Goal: Use online tool/utility: Utilize a website feature to perform a specific function

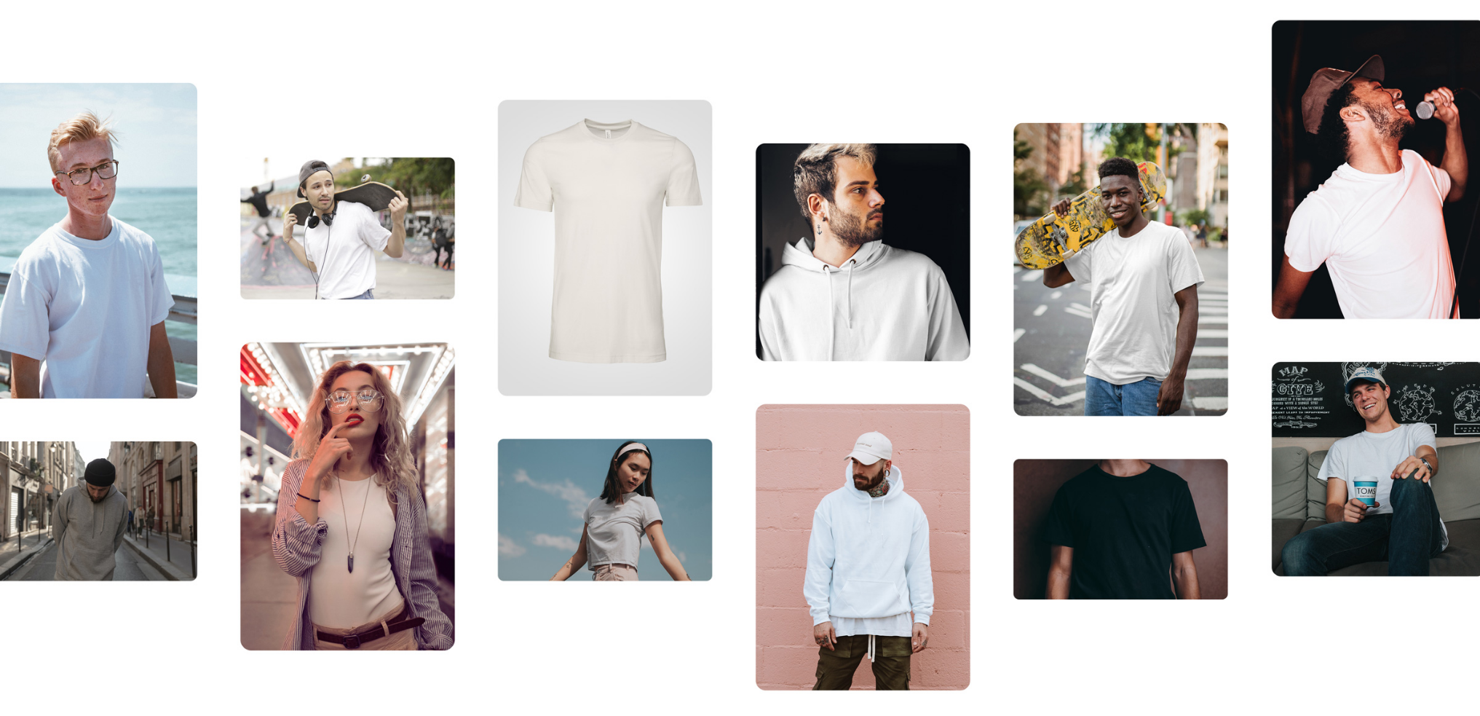
scroll to position [655, 0]
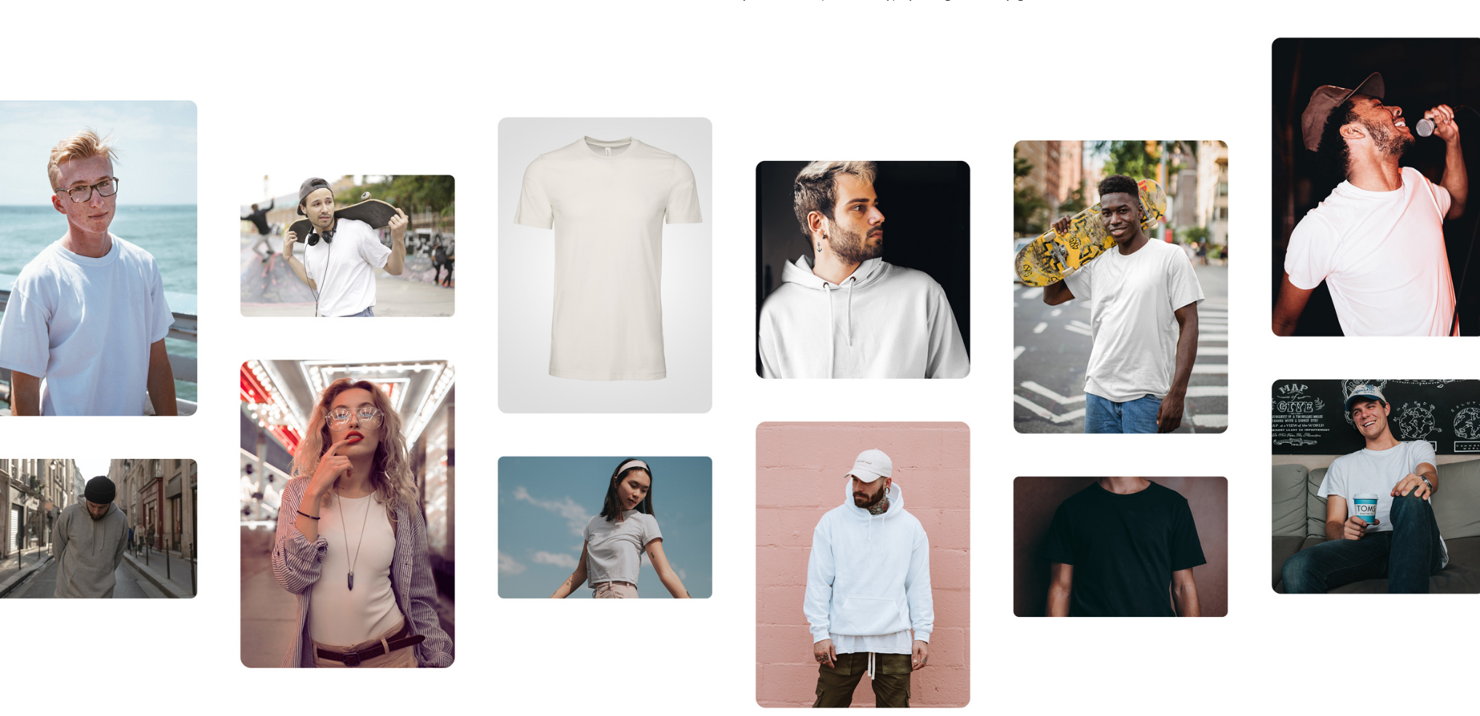
click at [1132, 536] on img at bounding box center [740, 374] width 1480 height 718
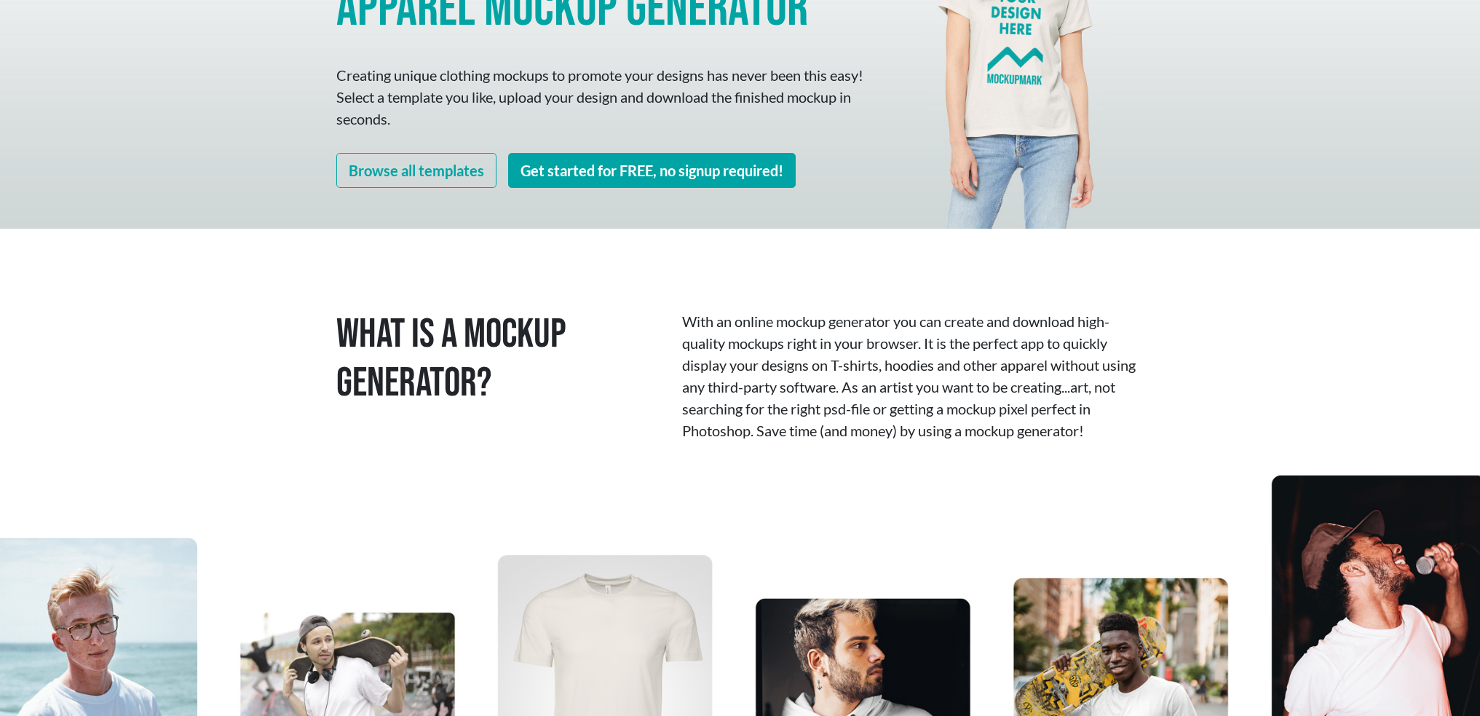
scroll to position [218, 0]
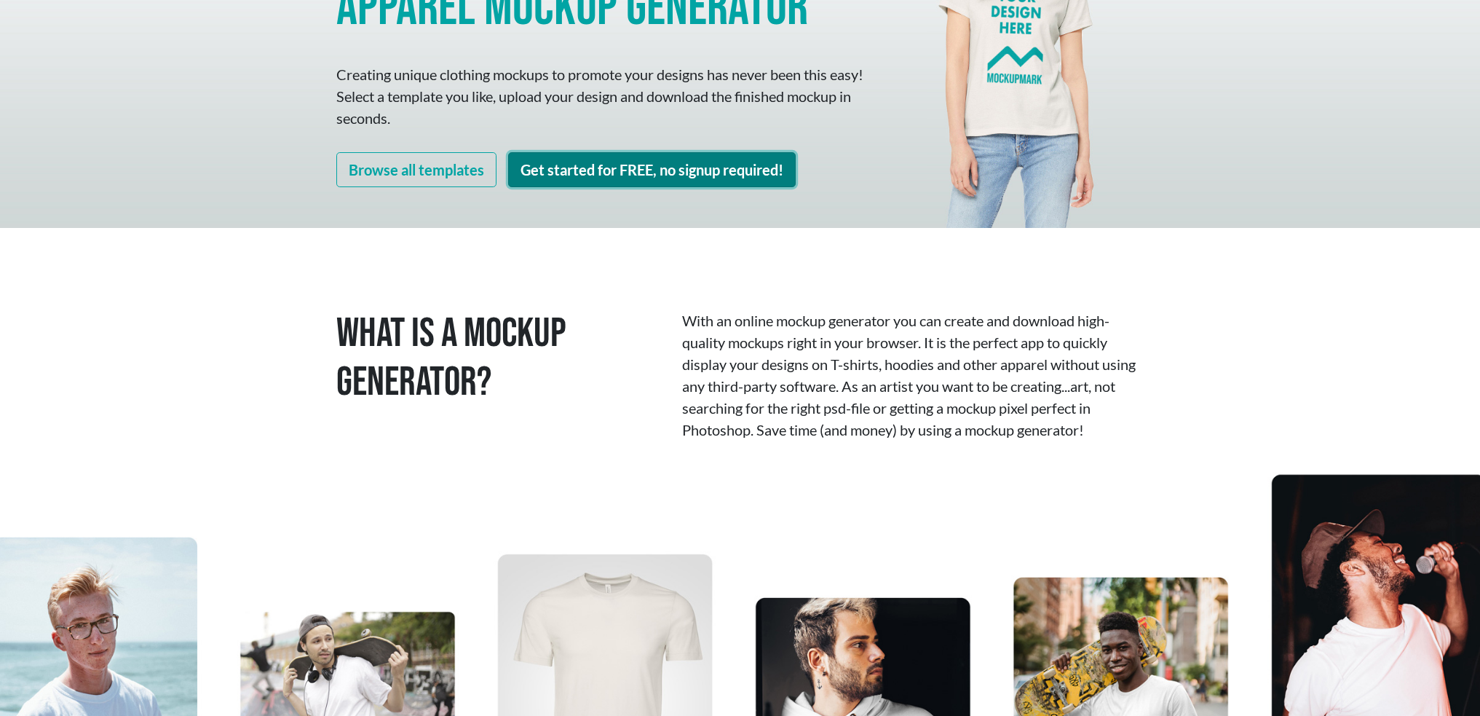
click at [711, 174] on link "Get started for FREE, no signup required!" at bounding box center [652, 169] width 288 height 35
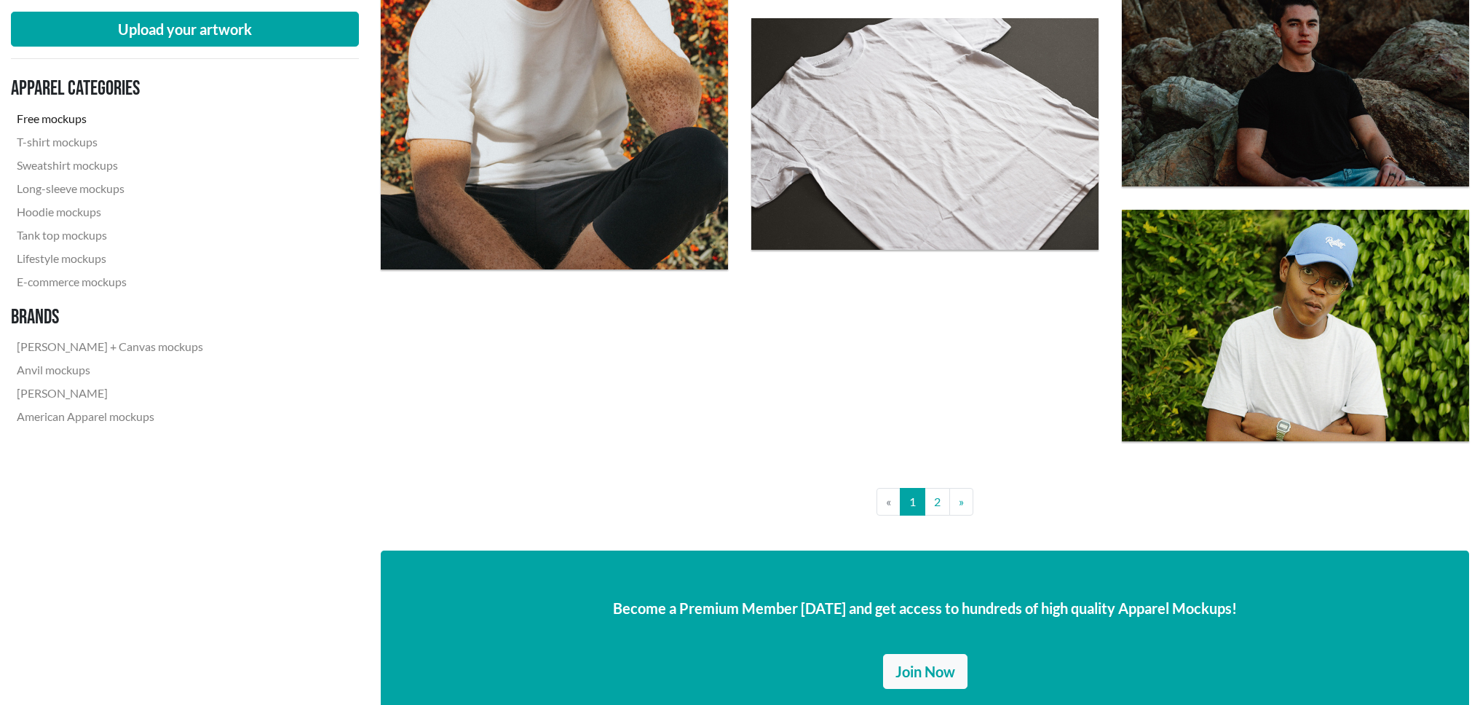
scroll to position [3640, 0]
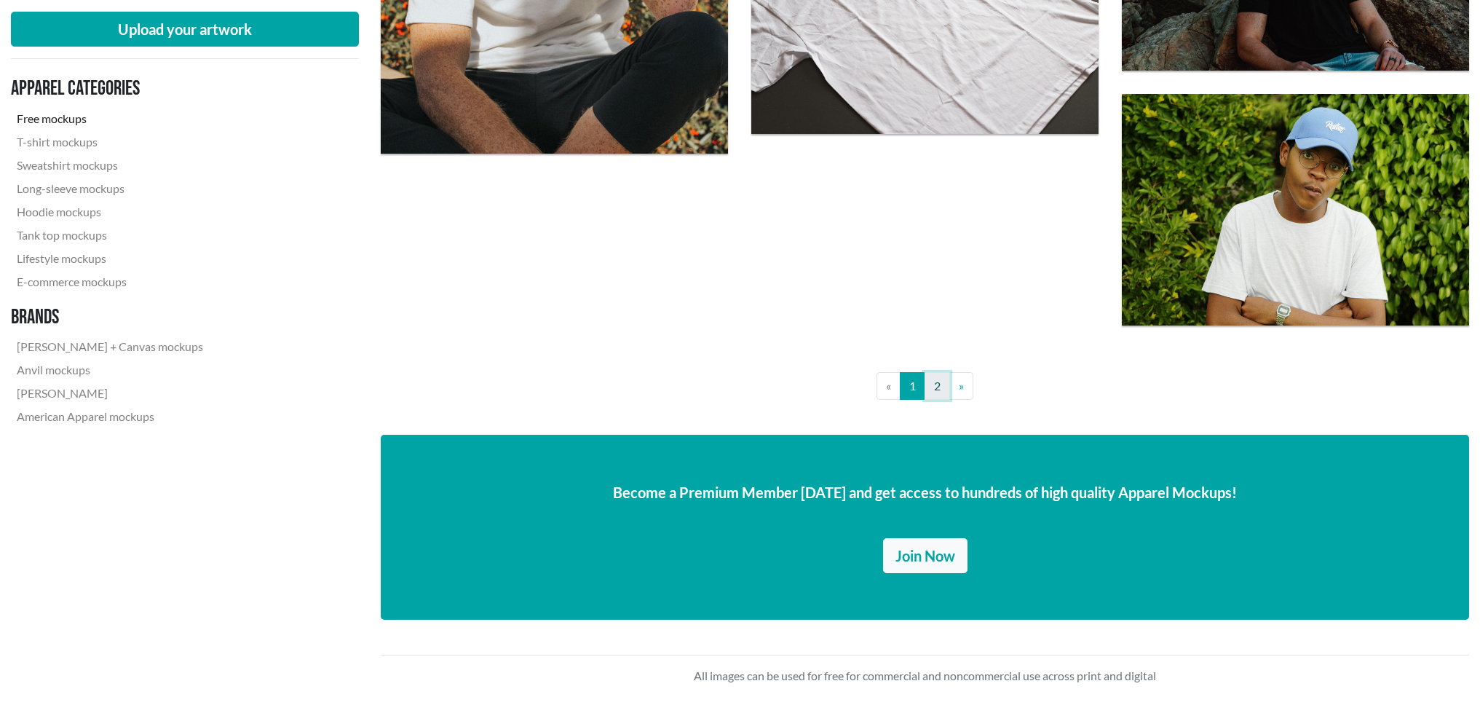
click at [930, 382] on link "2" at bounding box center [936, 386] width 25 height 28
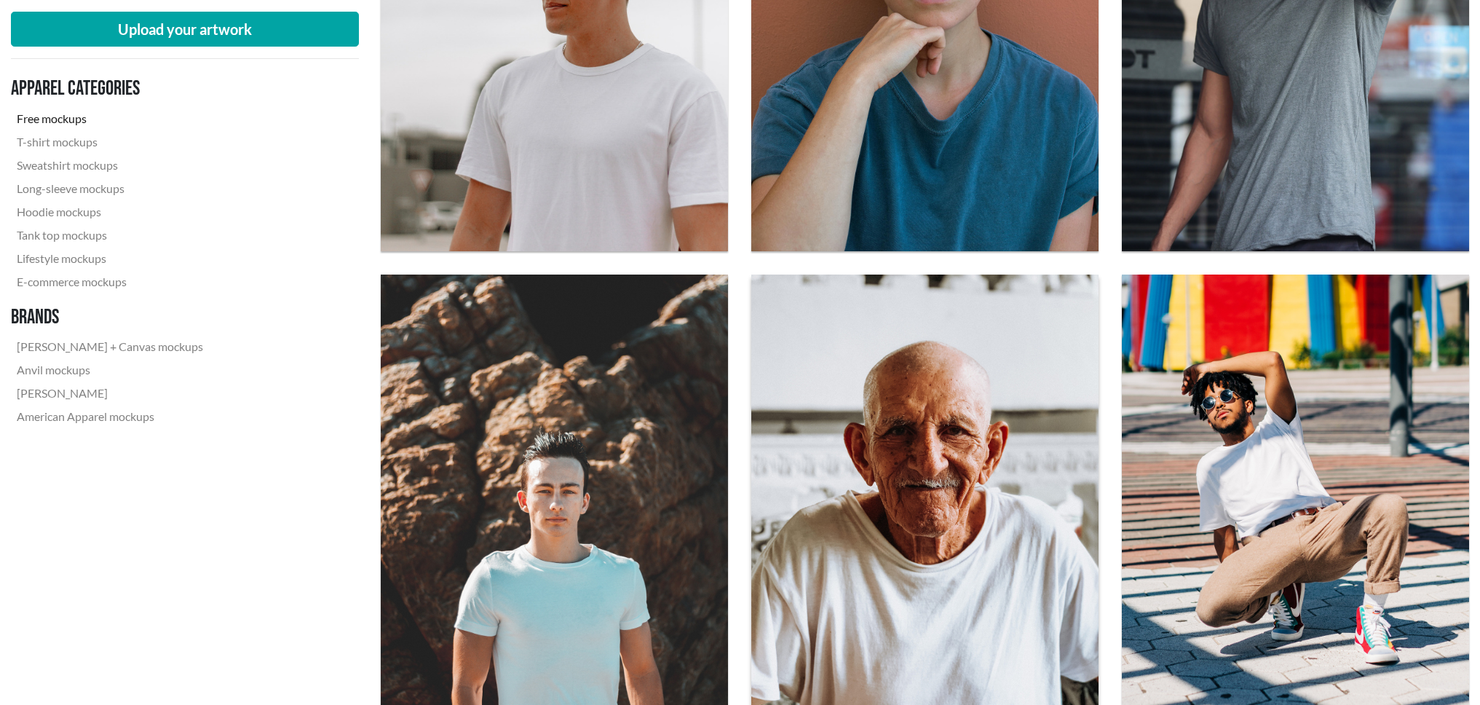
scroll to position [728, 0]
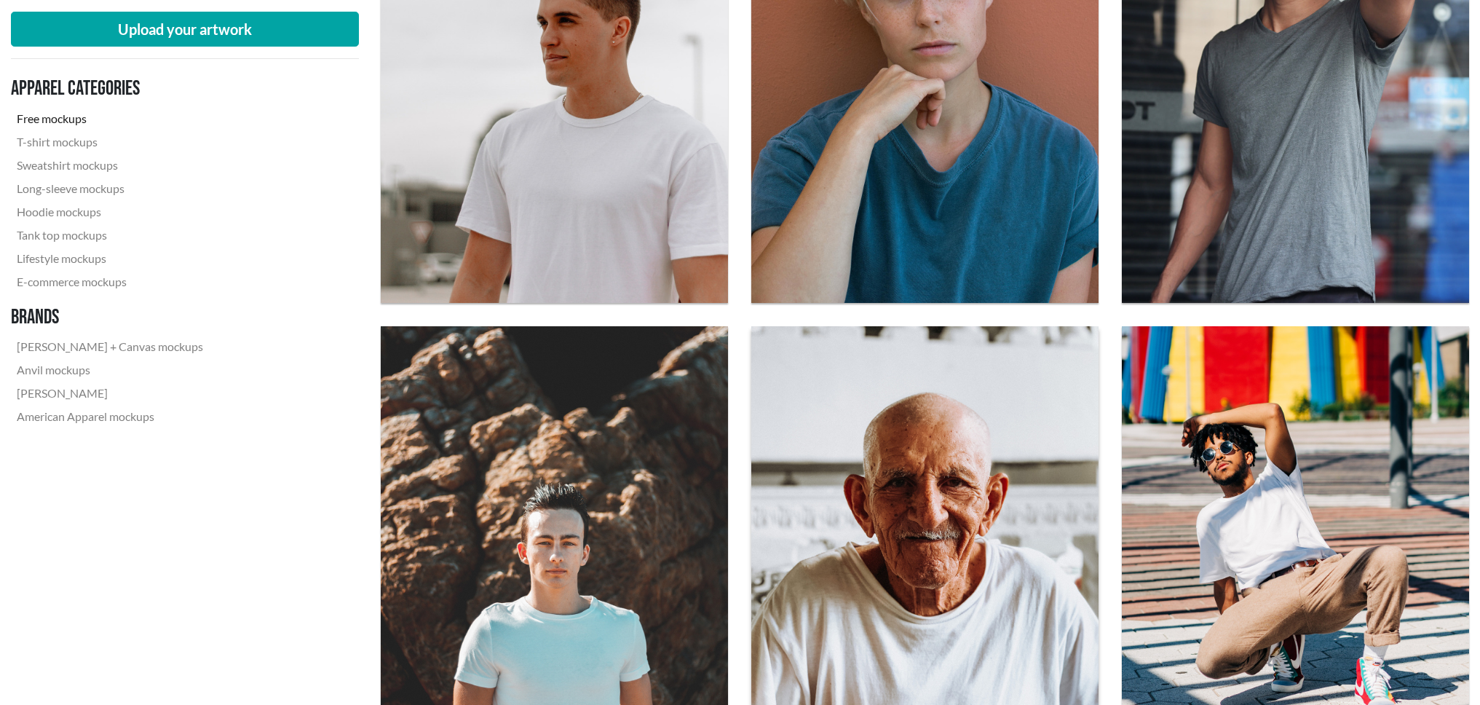
click at [894, 492] on img at bounding box center [925, 557] width 382 height 509
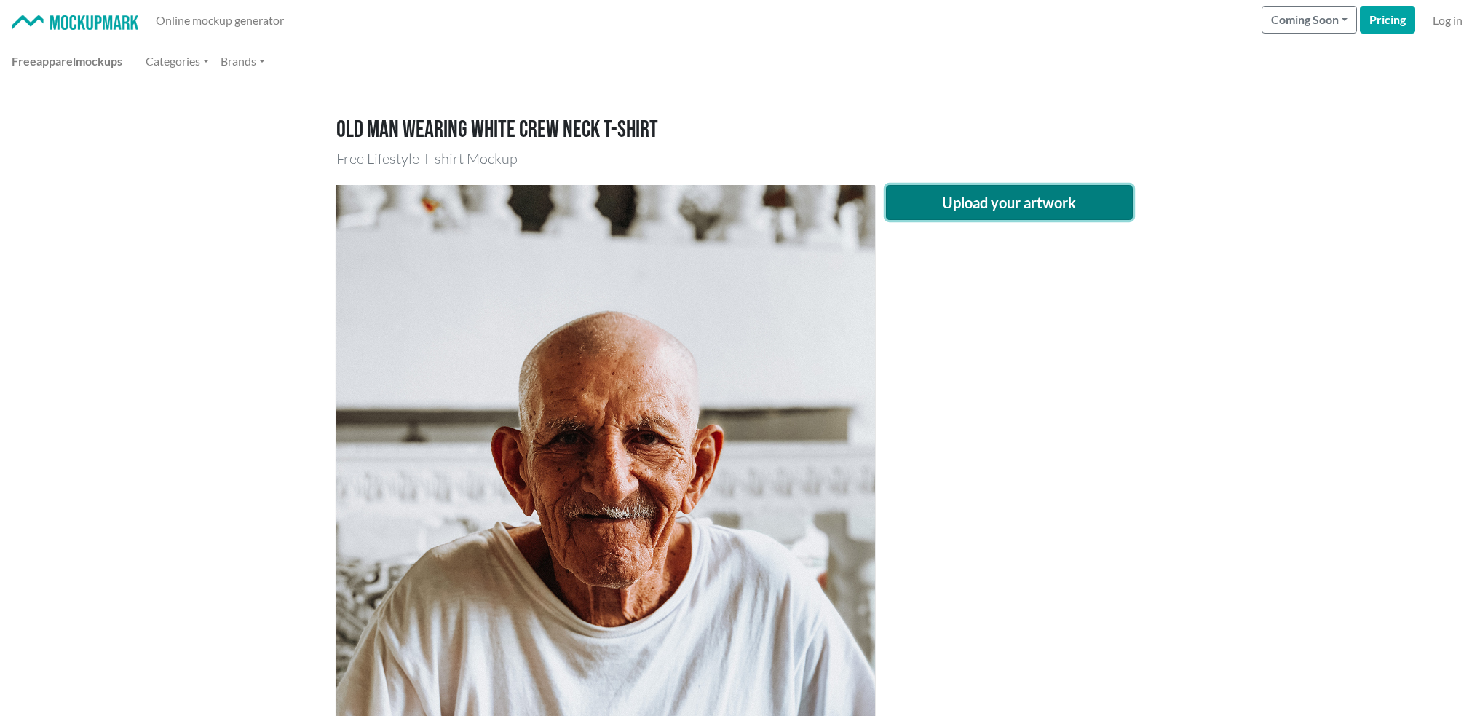
click at [1021, 218] on button "Upload your artwork" at bounding box center [1009, 202] width 247 height 35
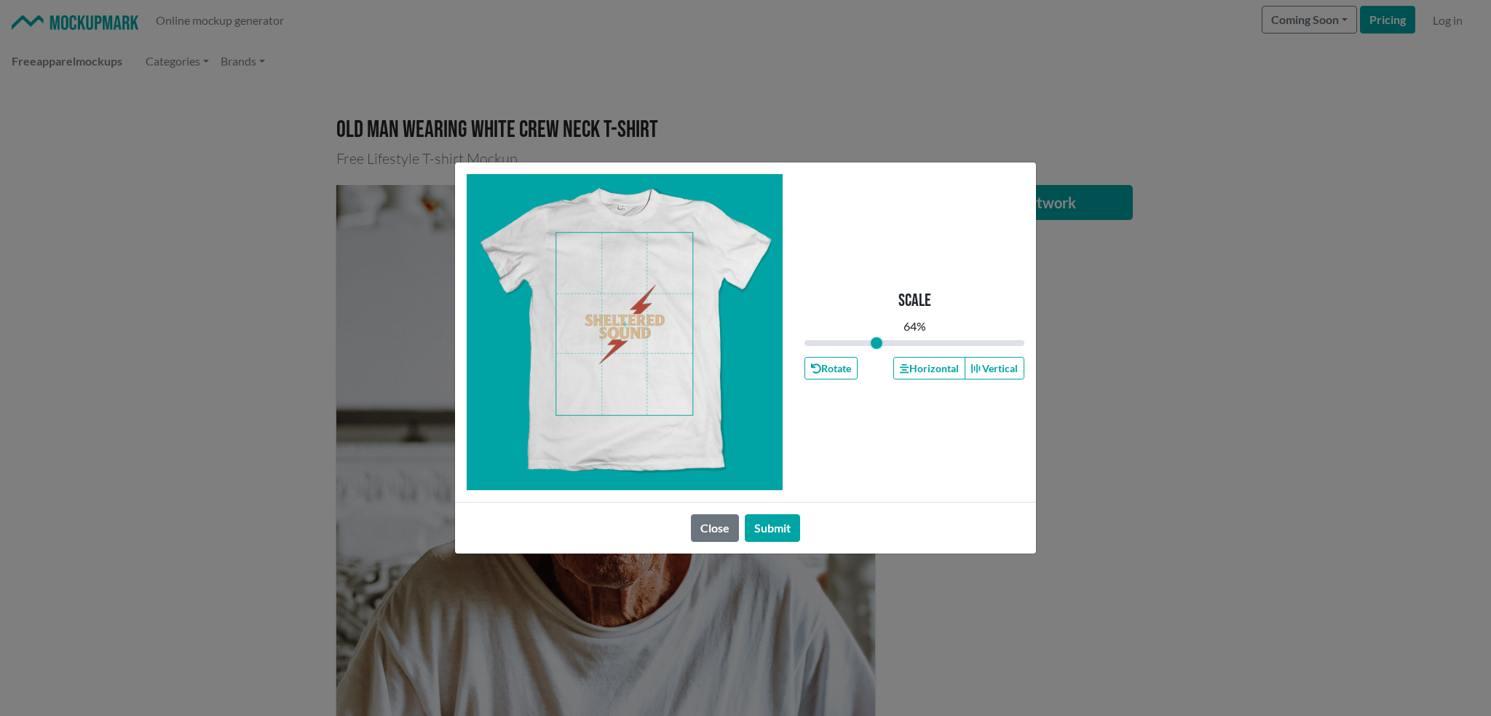
drag, startPoint x: 916, startPoint y: 342, endPoint x: 876, endPoint y: 341, distance: 39.3
click at [876, 341] on input "range" at bounding box center [914, 343] width 220 height 16
click at [665, 259] on span at bounding box center [624, 324] width 136 height 182
drag, startPoint x: 879, startPoint y: 343, endPoint x: 851, endPoint y: 343, distance: 28.4
click at [851, 343] on input "range" at bounding box center [914, 343] width 220 height 16
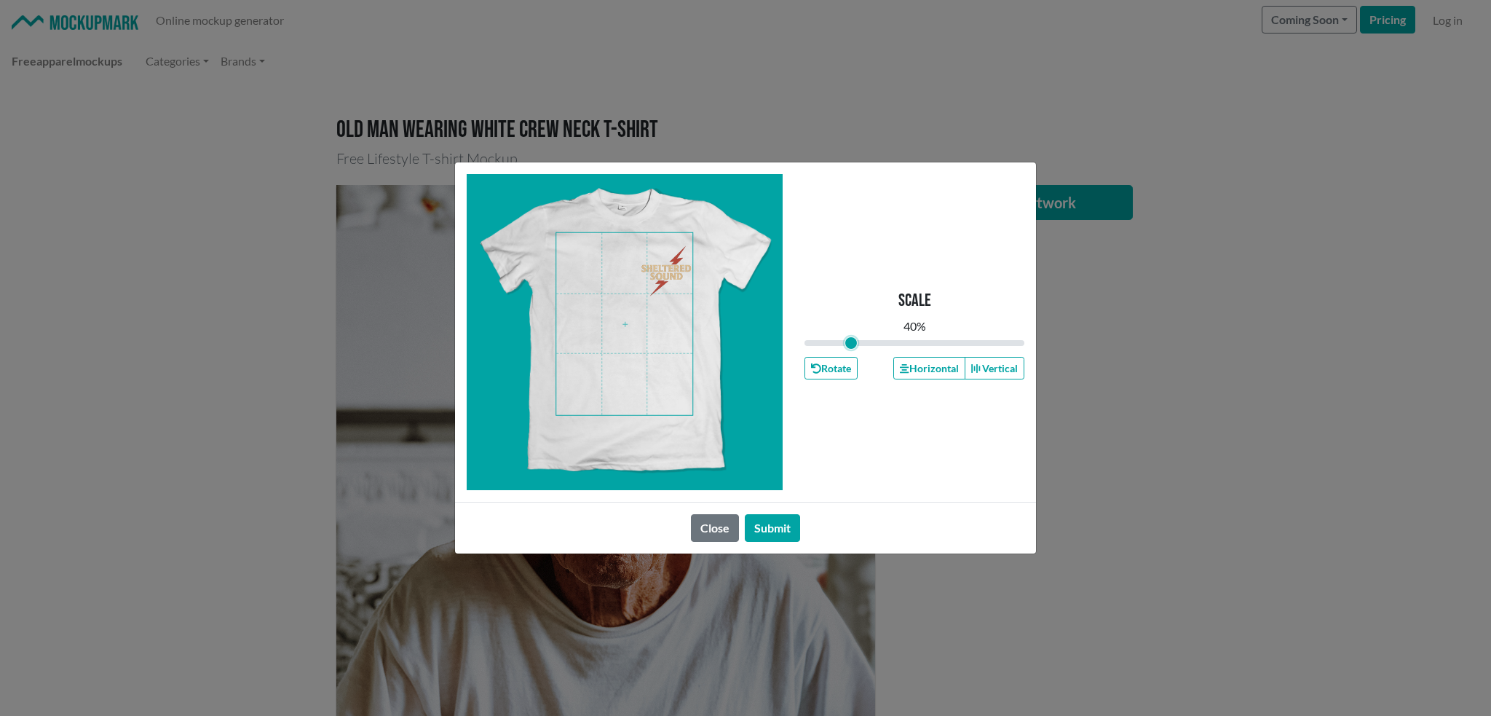
click at [673, 274] on span at bounding box center [624, 324] width 136 height 182
click at [932, 371] on button "Horizontal" at bounding box center [928, 368] width 71 height 23
click at [1002, 361] on button "Vertical" at bounding box center [995, 368] width 60 height 23
click at [919, 367] on button "Horizontal" at bounding box center [928, 368] width 71 height 23
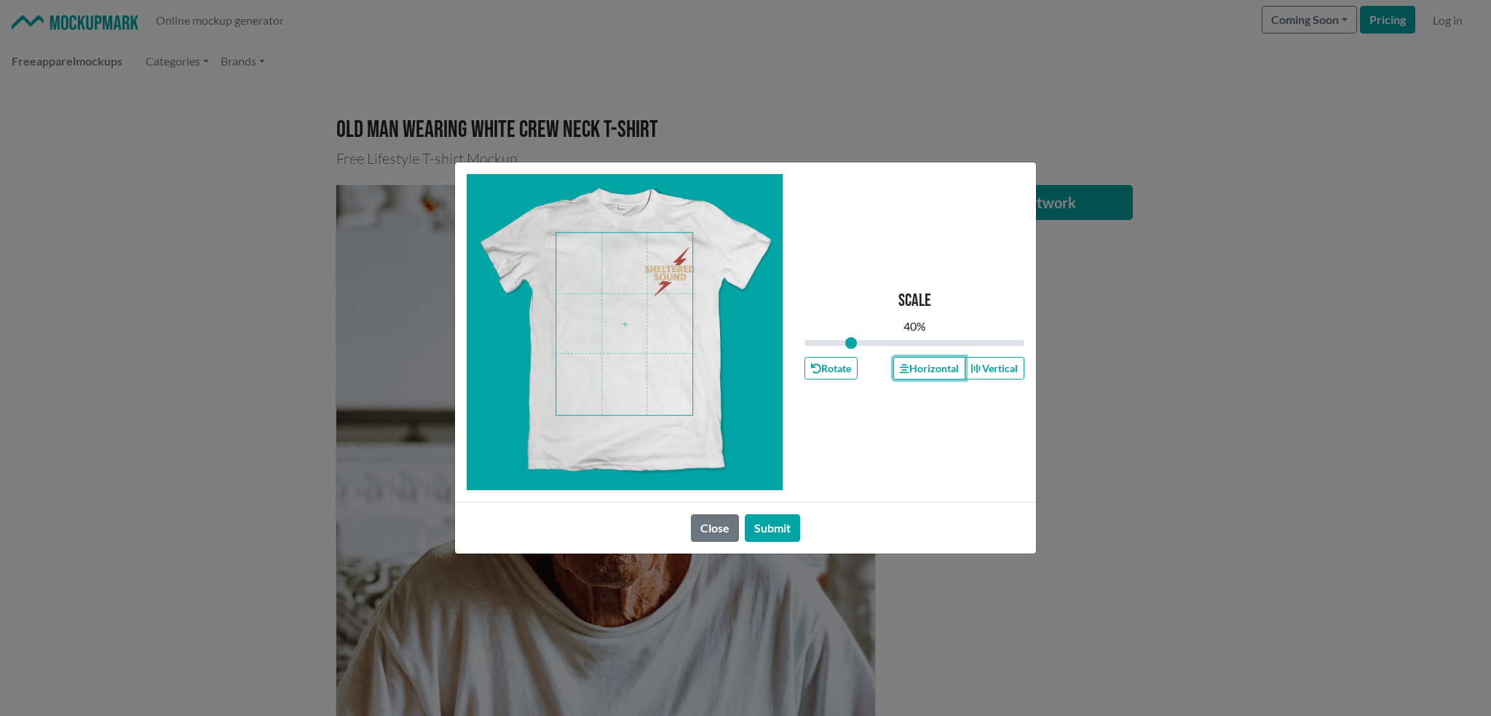
click at [670, 272] on span at bounding box center [624, 324] width 136 height 182
type input "0.36"
click at [847, 338] on input "range" at bounding box center [914, 343] width 220 height 16
click at [875, 435] on div "Scale 36 % Rotate Horizontal Vertical" at bounding box center [914, 332] width 220 height 316
click at [769, 534] on button "Submit" at bounding box center [772, 528] width 55 height 28
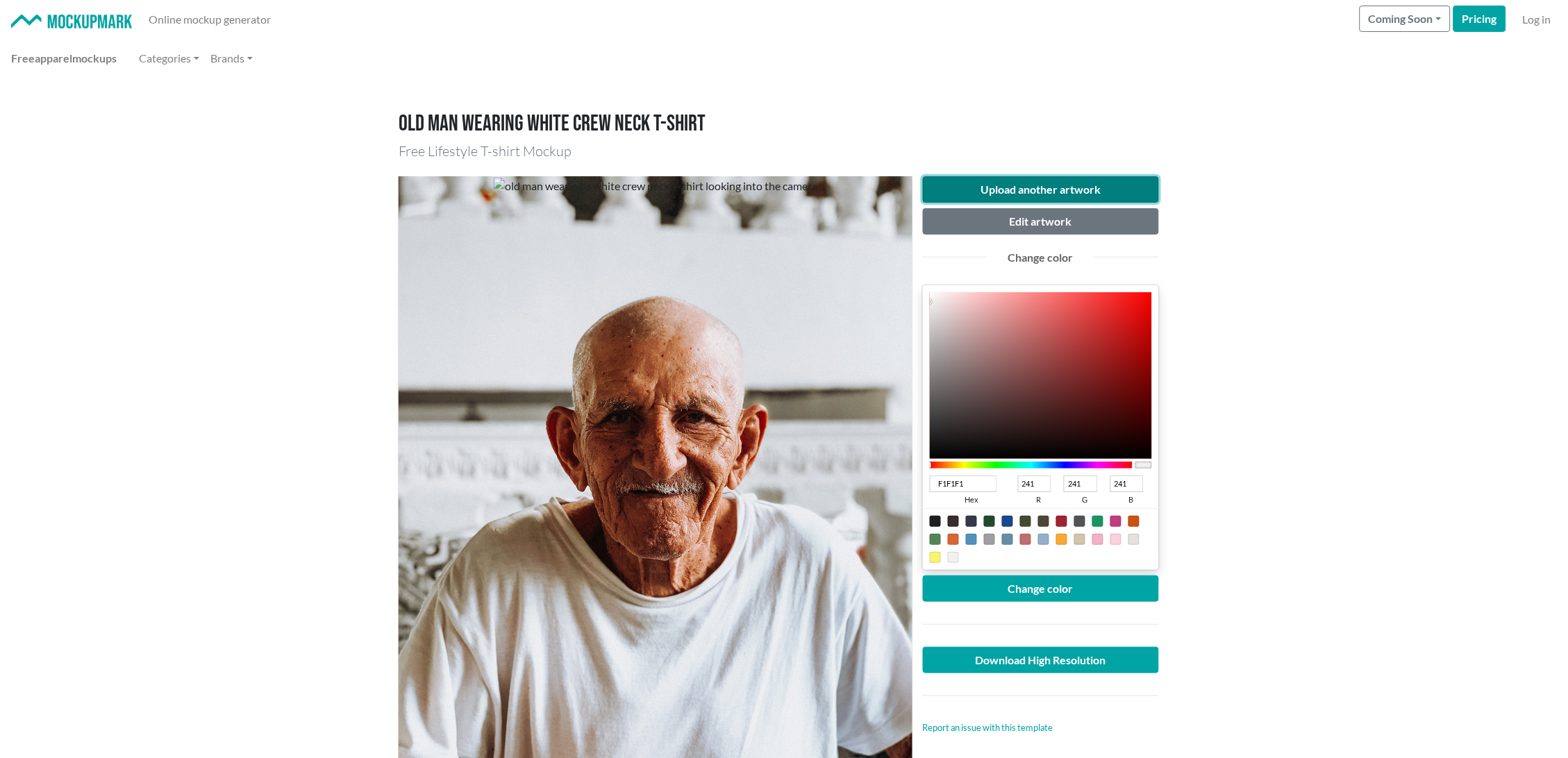
click at [968, 189] on button "Upload another artwork" at bounding box center [1040, 190] width 236 height 27
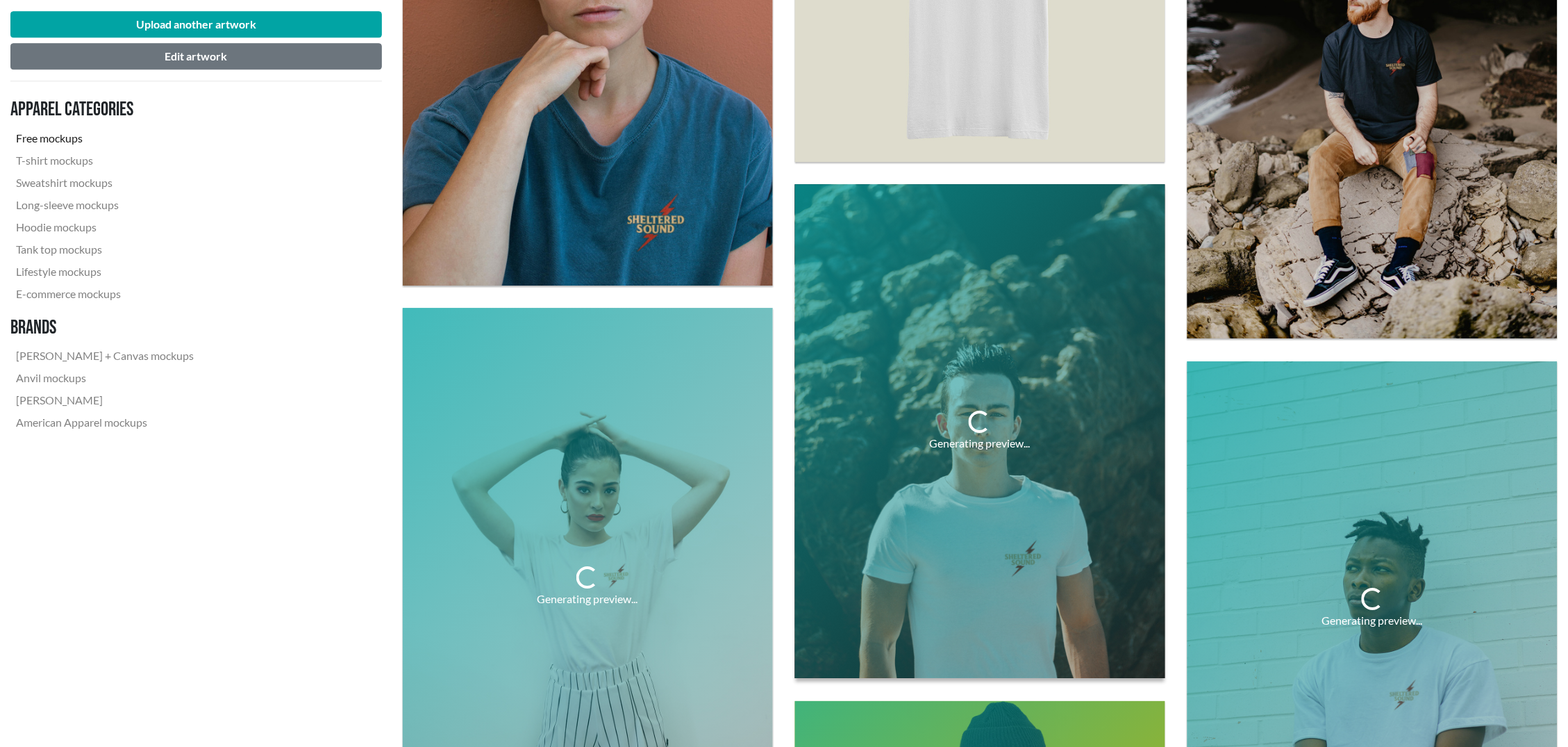
scroll to position [1466, 0]
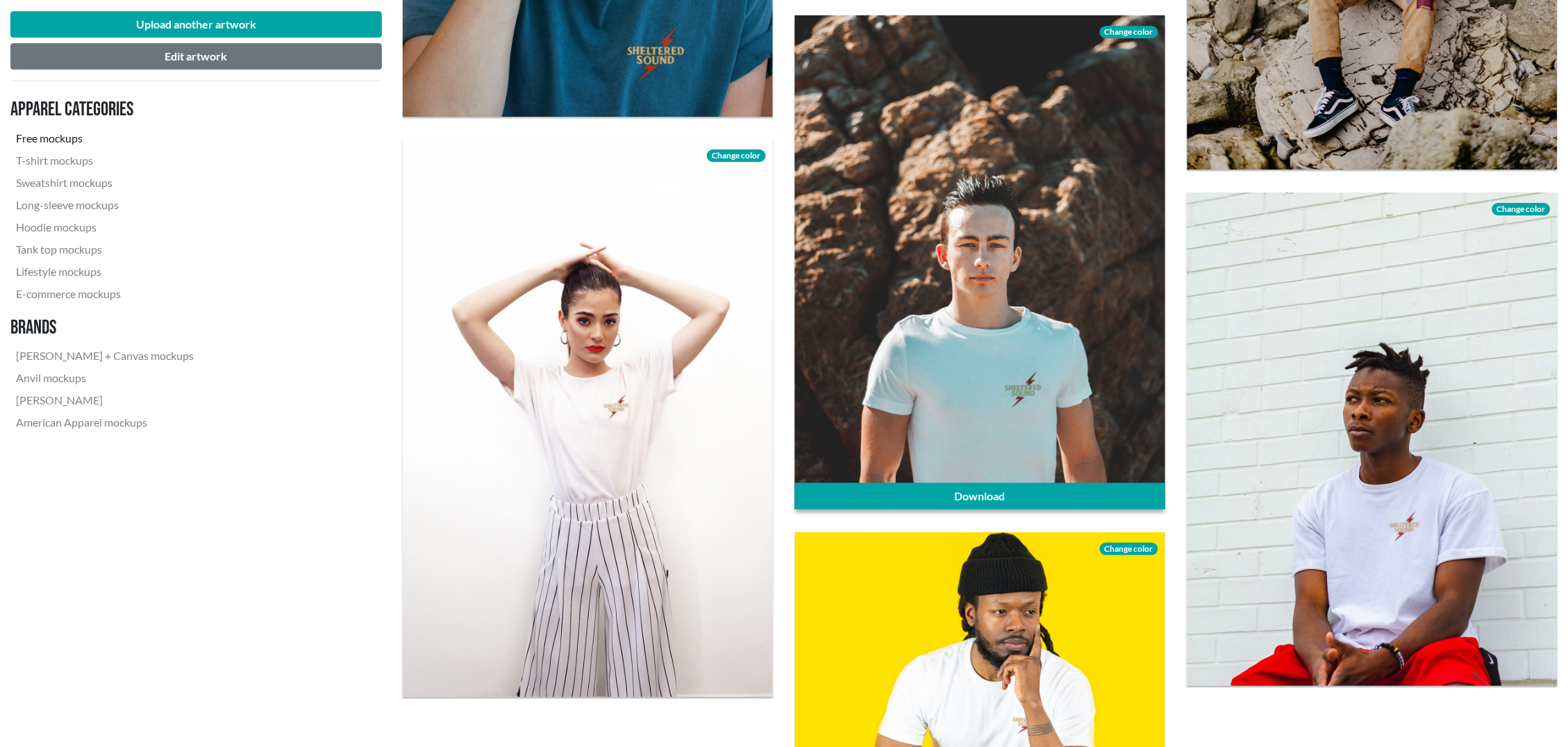
click at [1014, 273] on div at bounding box center [980, 262] width 370 height 494
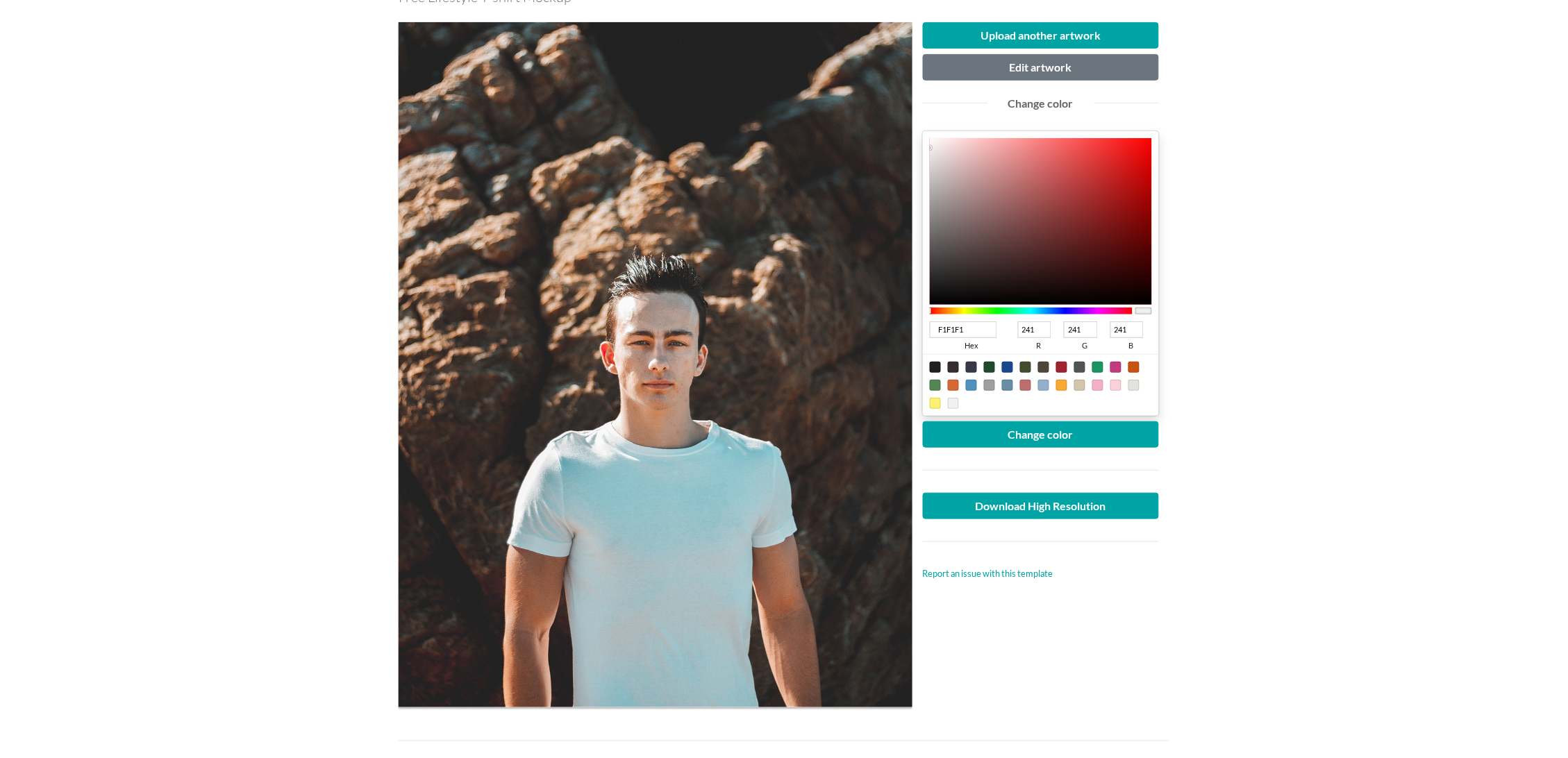
scroll to position [77, 0]
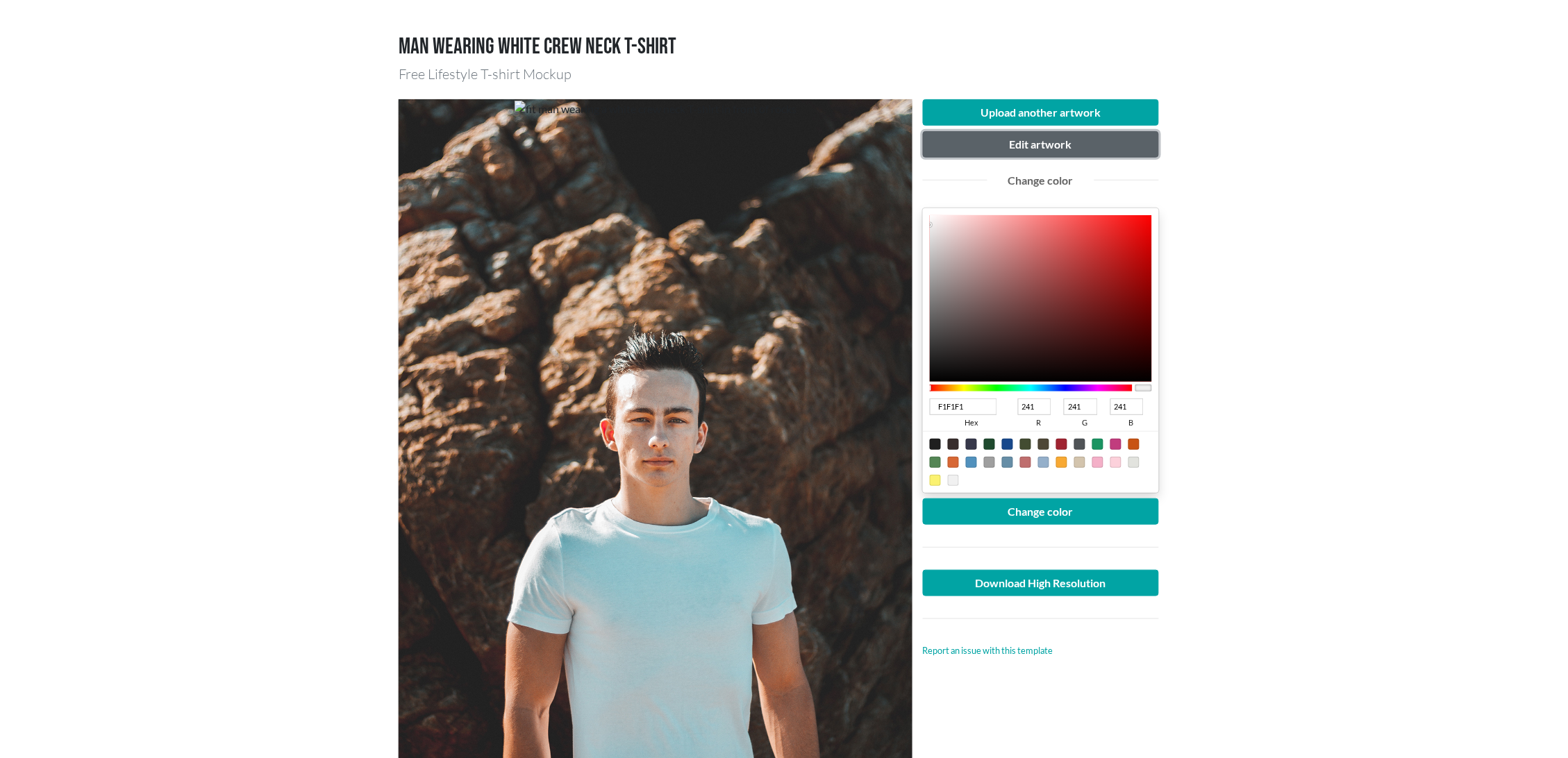
click at [1014, 136] on button "Edit artwork" at bounding box center [1040, 145] width 236 height 27
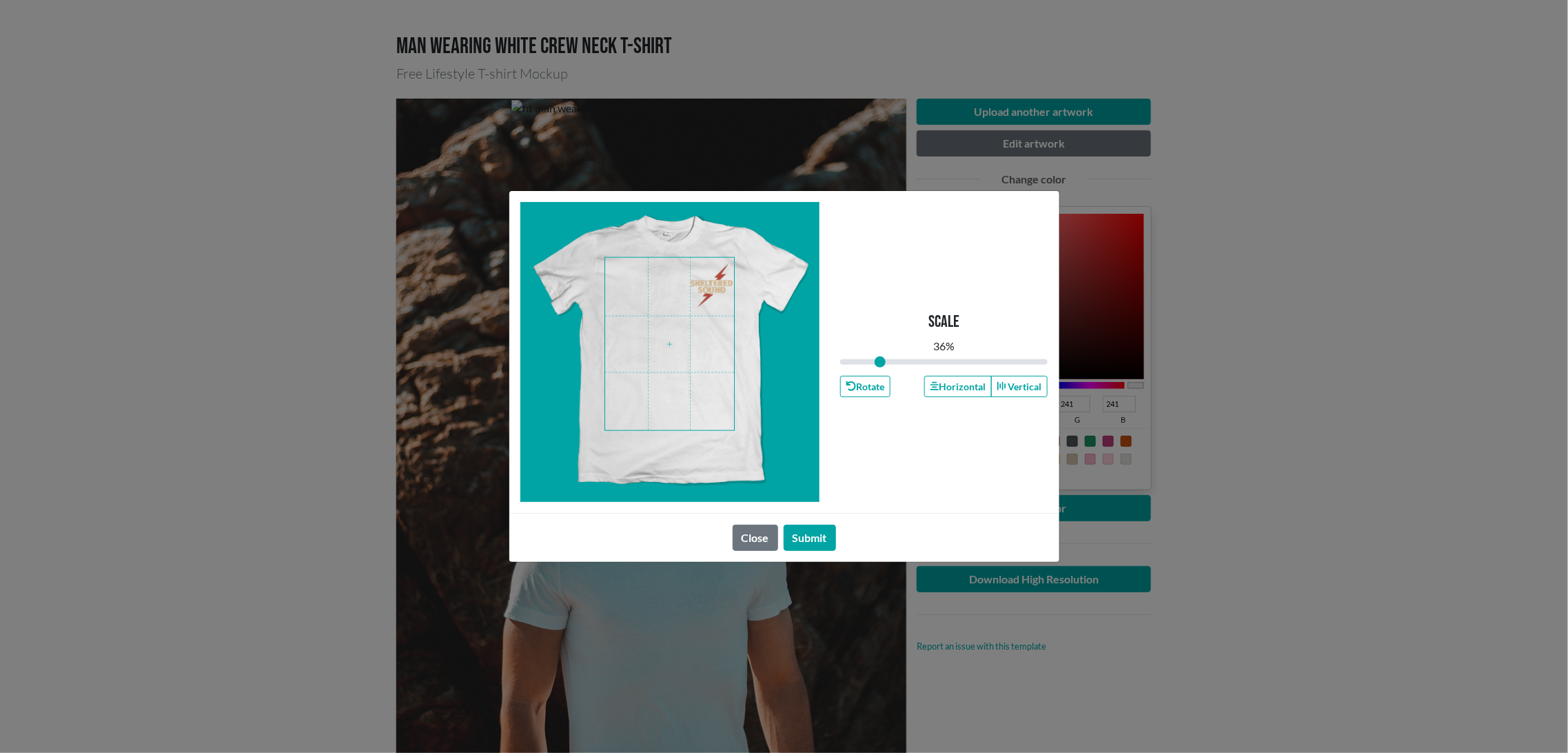
click at [708, 295] on span at bounding box center [669, 344] width 129 height 172
click at [804, 539] on button "Submit" at bounding box center [810, 538] width 52 height 27
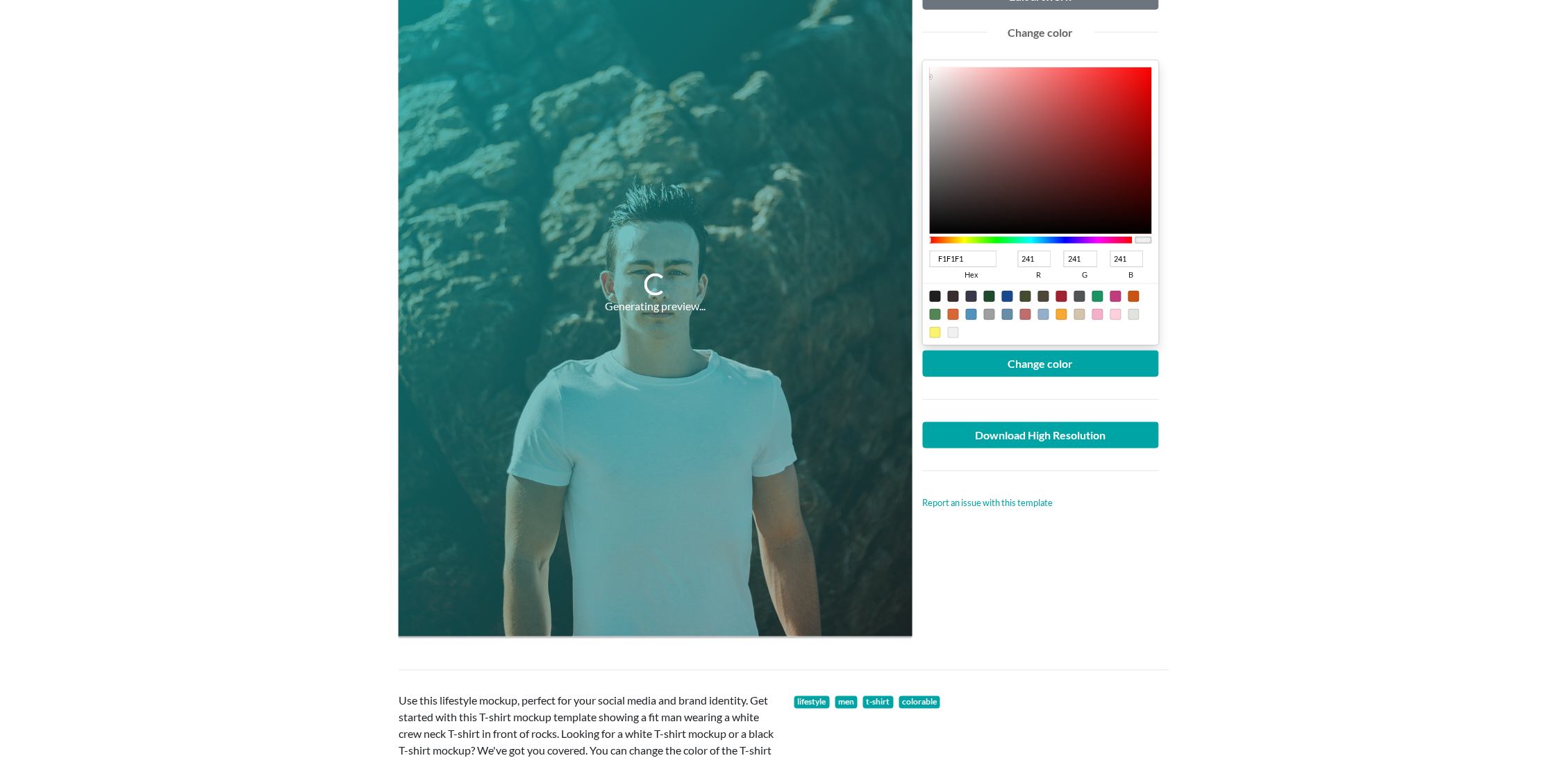
scroll to position [231, 0]
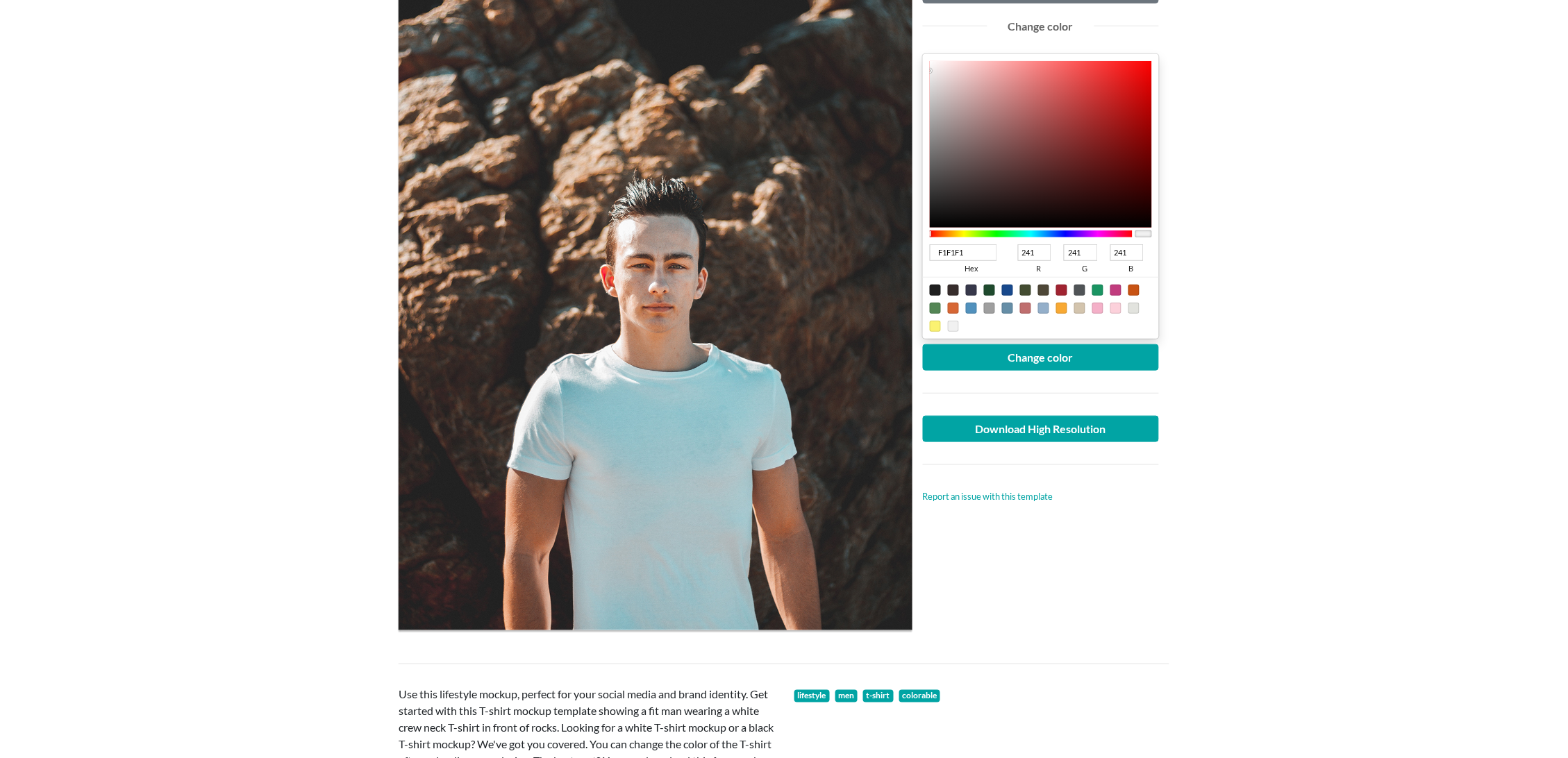
click at [968, 292] on div at bounding box center [972, 290] width 11 height 11
type input "37384A"
type input "55"
type input "56"
type input "74"
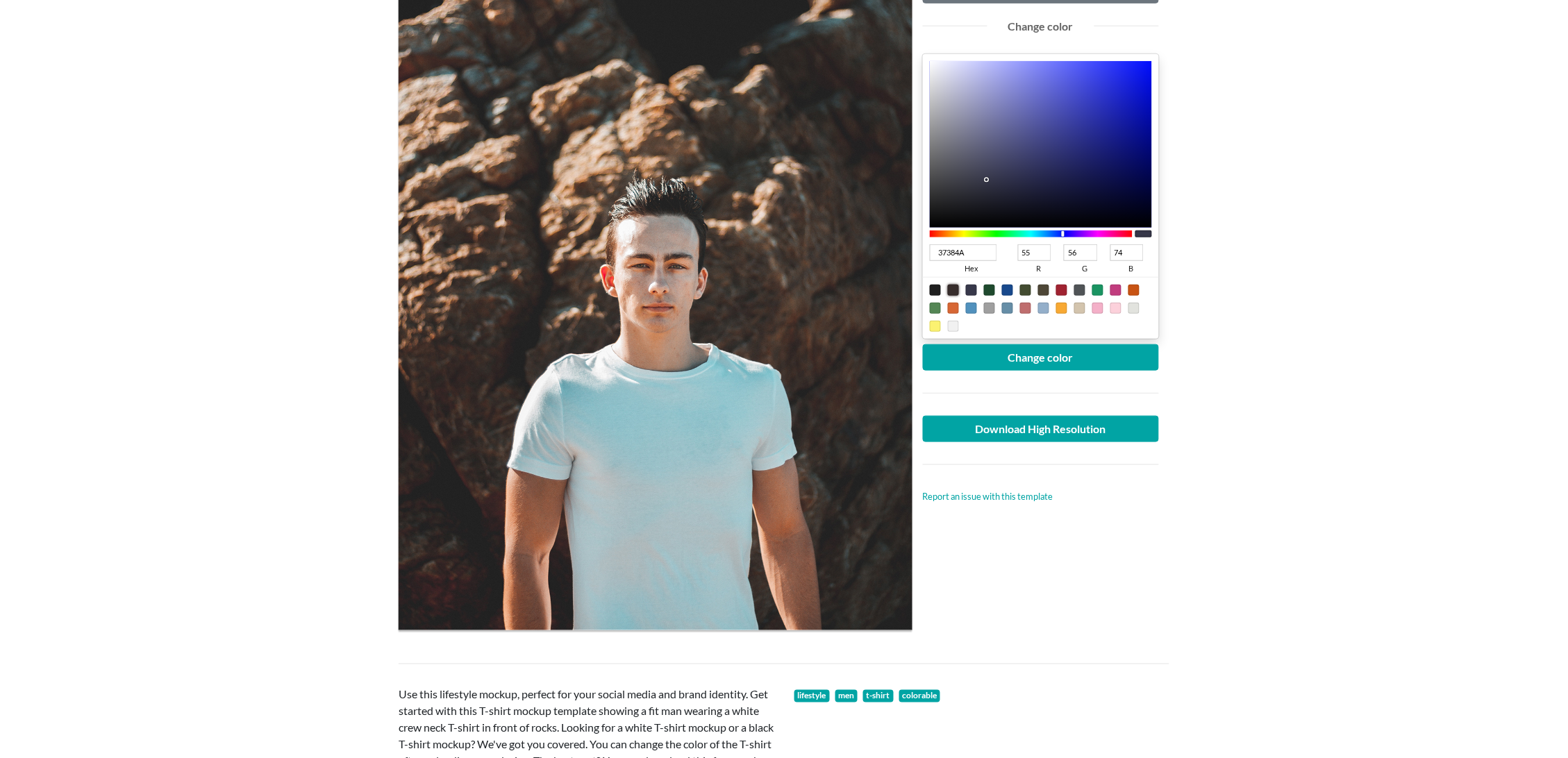
click at [957, 290] on div at bounding box center [954, 290] width 11 height 11
type input "372D2C"
type input "45"
type input "44"
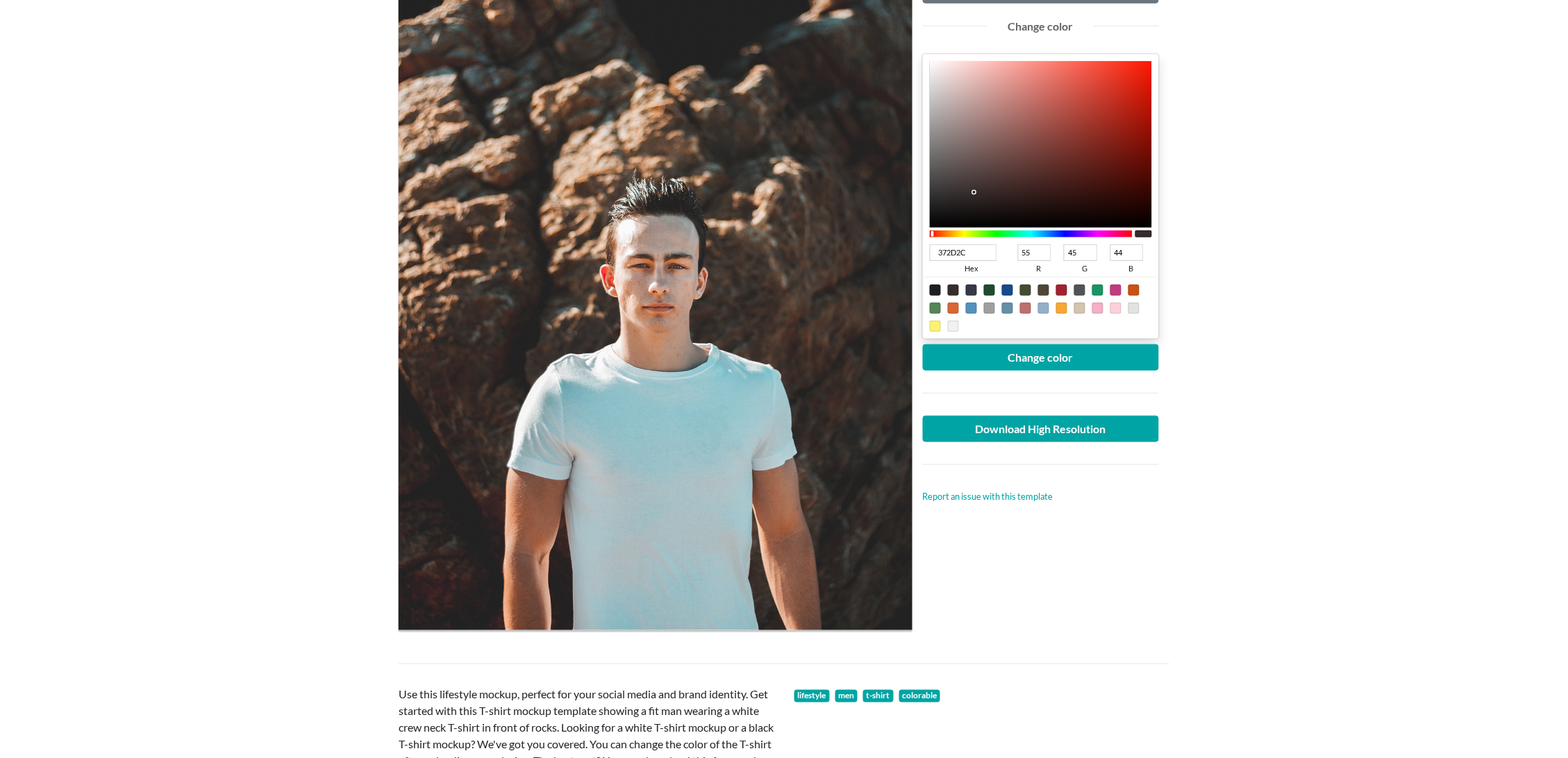
click at [993, 342] on div "Upload another artwork Edit artwork Change color 372D2C hex 55 r 45 g 44 b 100 …" at bounding box center [1040, 224] width 236 height 559
click at [994, 361] on button "Change color" at bounding box center [1040, 358] width 236 height 27
drag, startPoint x: 709, startPoint y: 440, endPoint x: 653, endPoint y: 422, distance: 58.8
click at [653, 422] on div at bounding box center [655, 287] width 514 height 685
type input "653631"
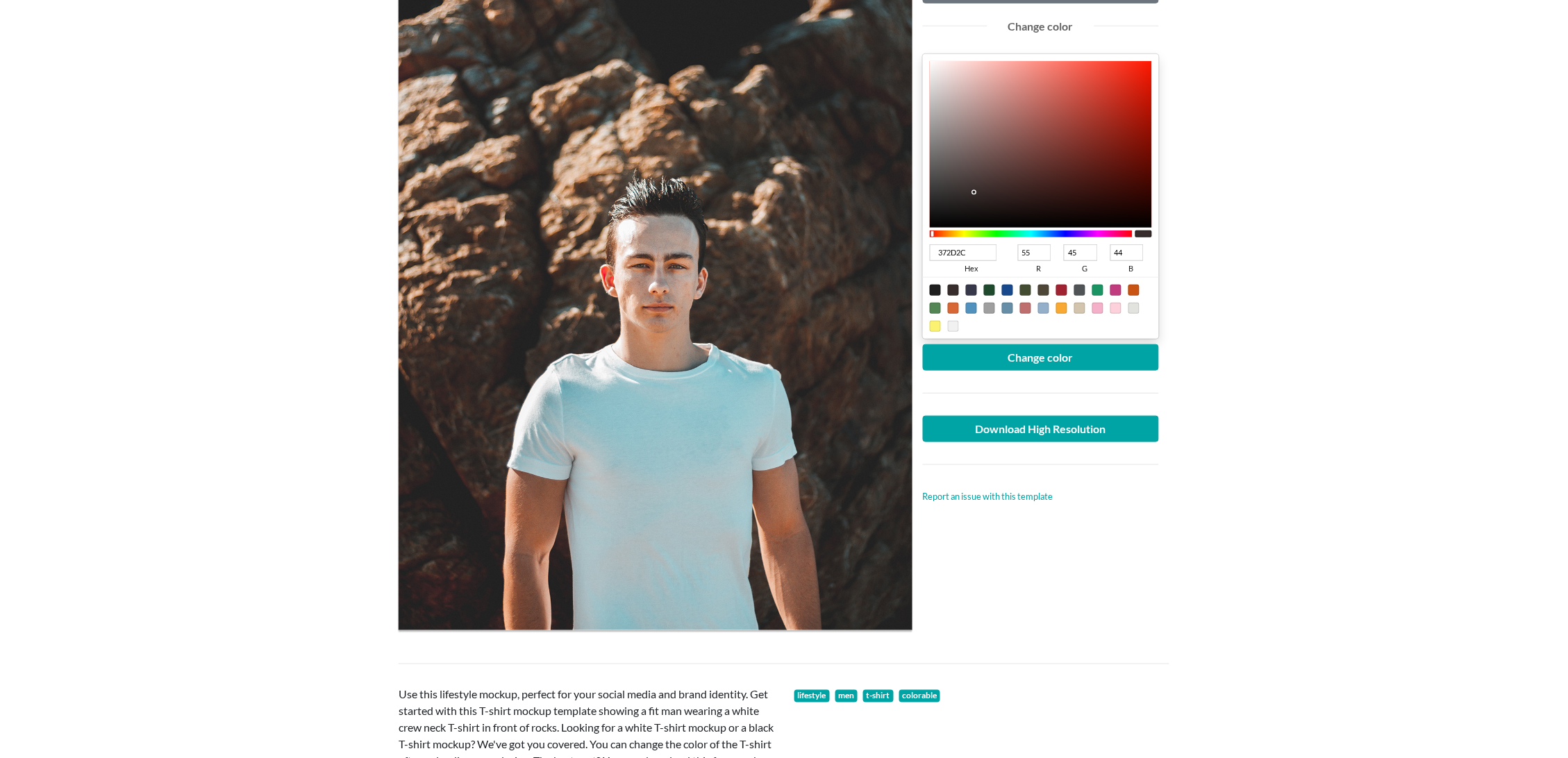
type input "101"
type input "54"
type input "49"
type input "251412"
type input "37"
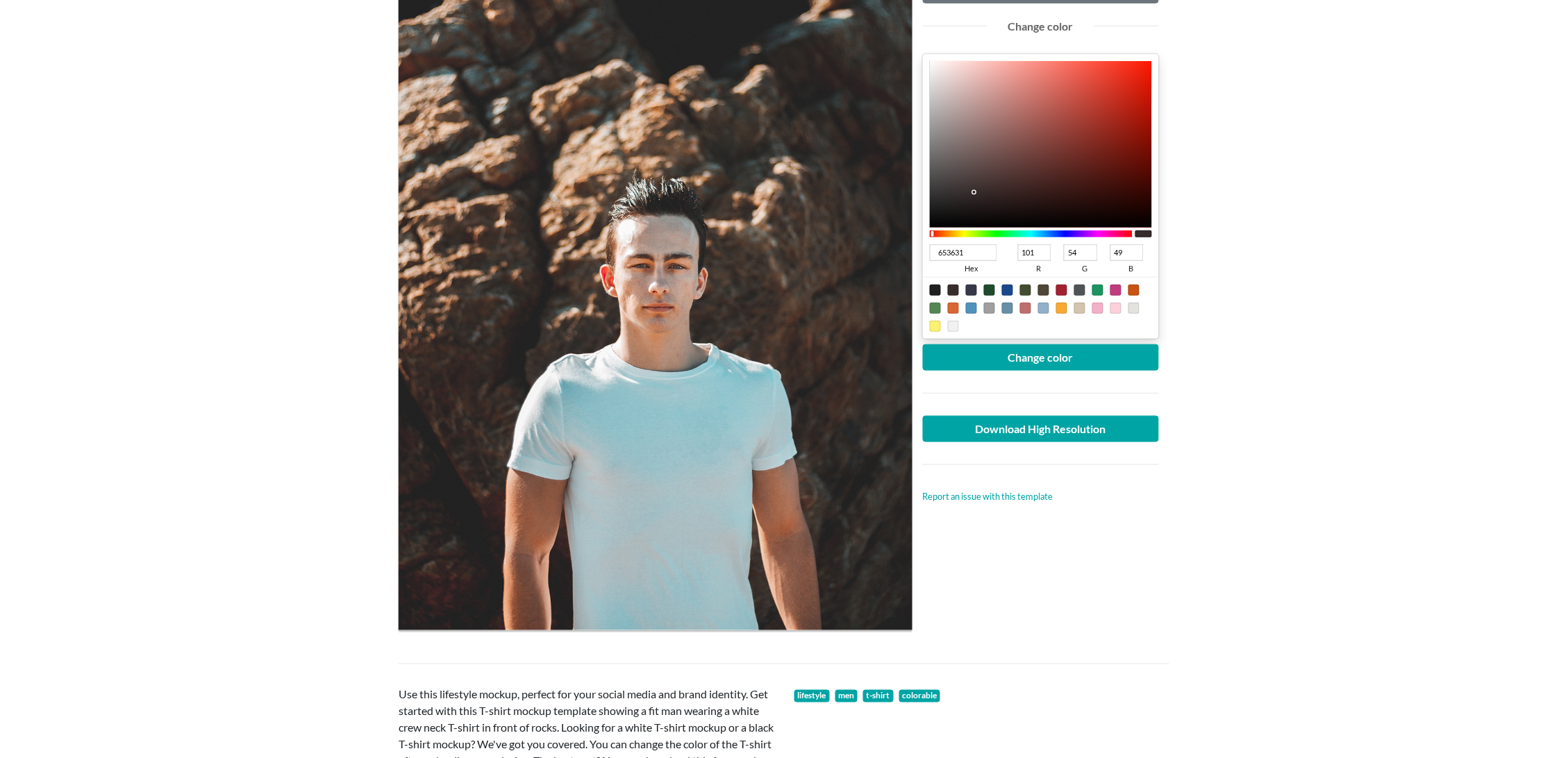
type input "20"
type input "18"
type input "000000"
type input "0"
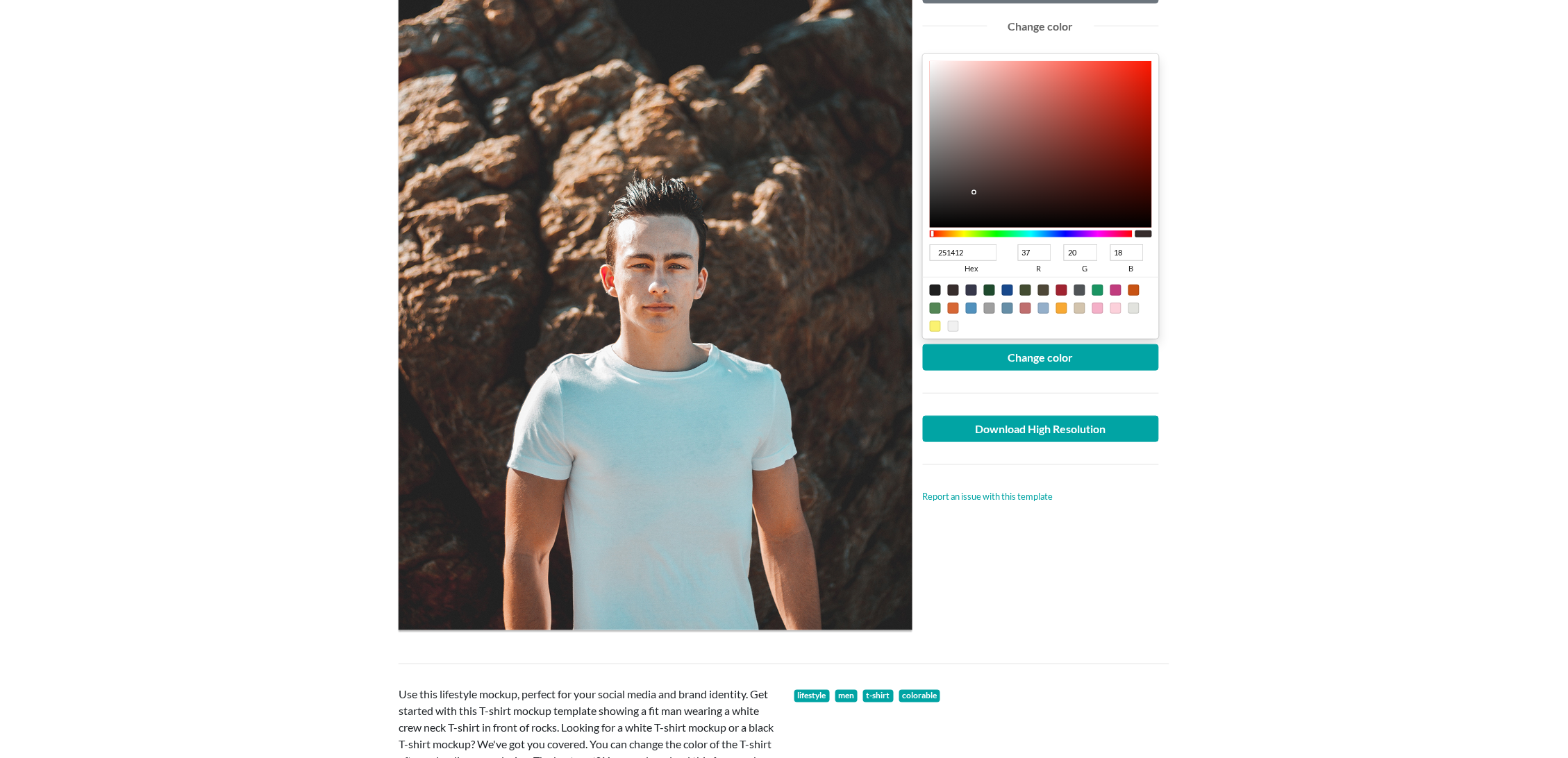
type input "0"
drag, startPoint x: 1047, startPoint y: 231, endPoint x: 1468, endPoint y: 80, distance: 447.3
click at [1421, 60] on main "Man wearing white crew neck T-shirt Free Lifestyle T-shirt Mockup Upload anothe…" at bounding box center [784, 524] width 1568 height 1357
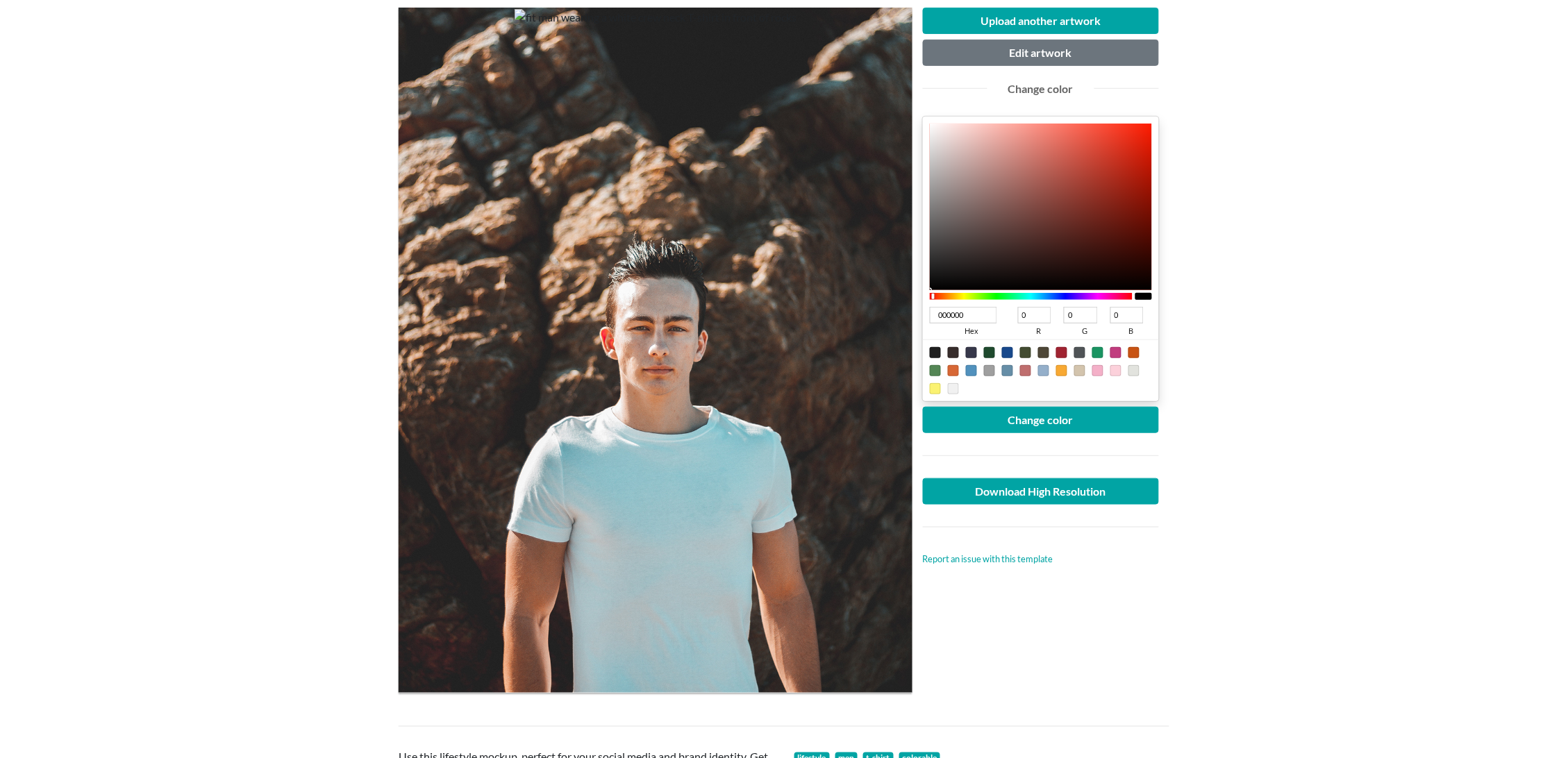
scroll to position [0, 0]
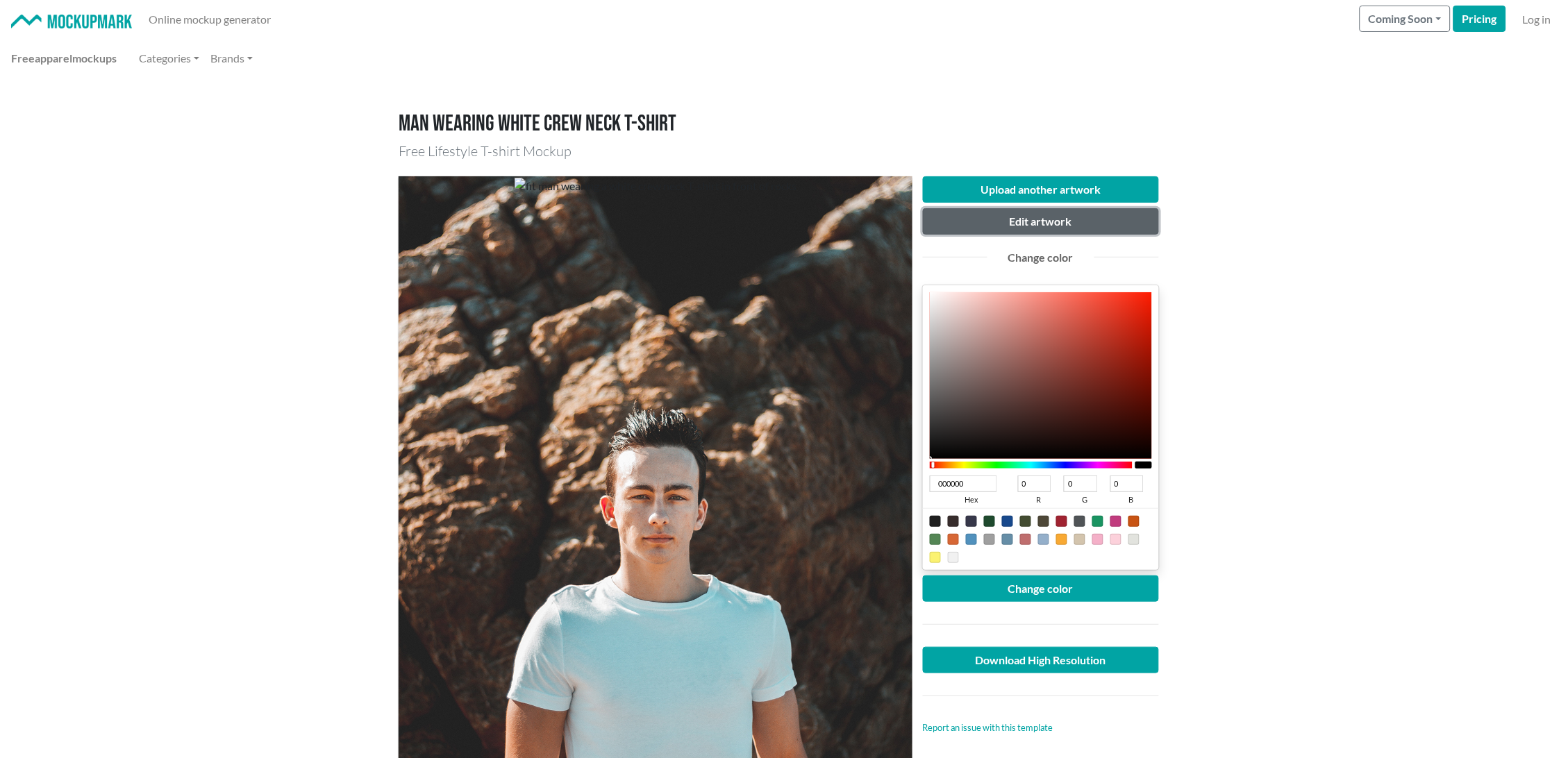
click at [1083, 218] on button "Edit artwork" at bounding box center [1040, 221] width 236 height 27
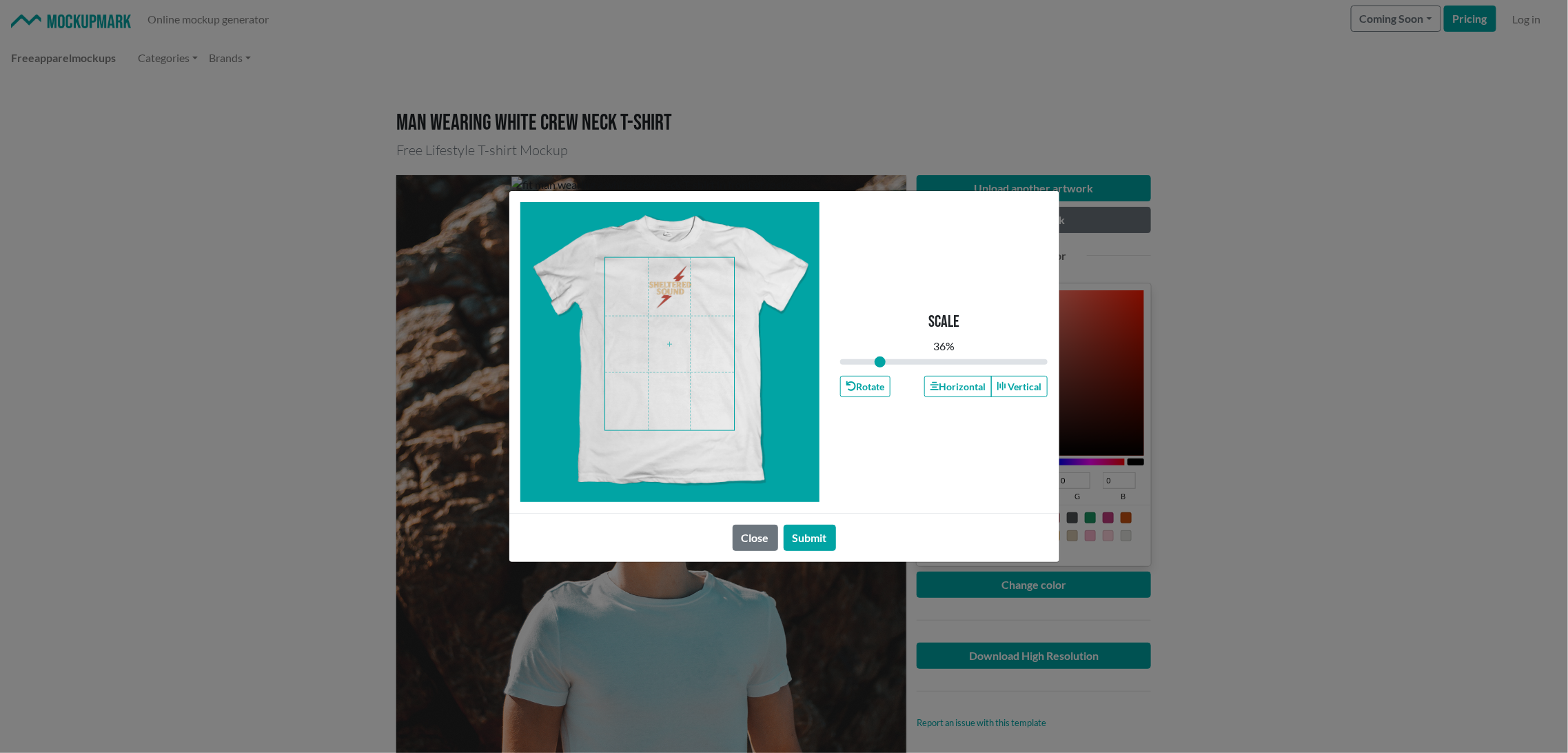
click at [670, 292] on span at bounding box center [669, 344] width 129 height 172
click at [821, 539] on button "Submit" at bounding box center [810, 538] width 52 height 27
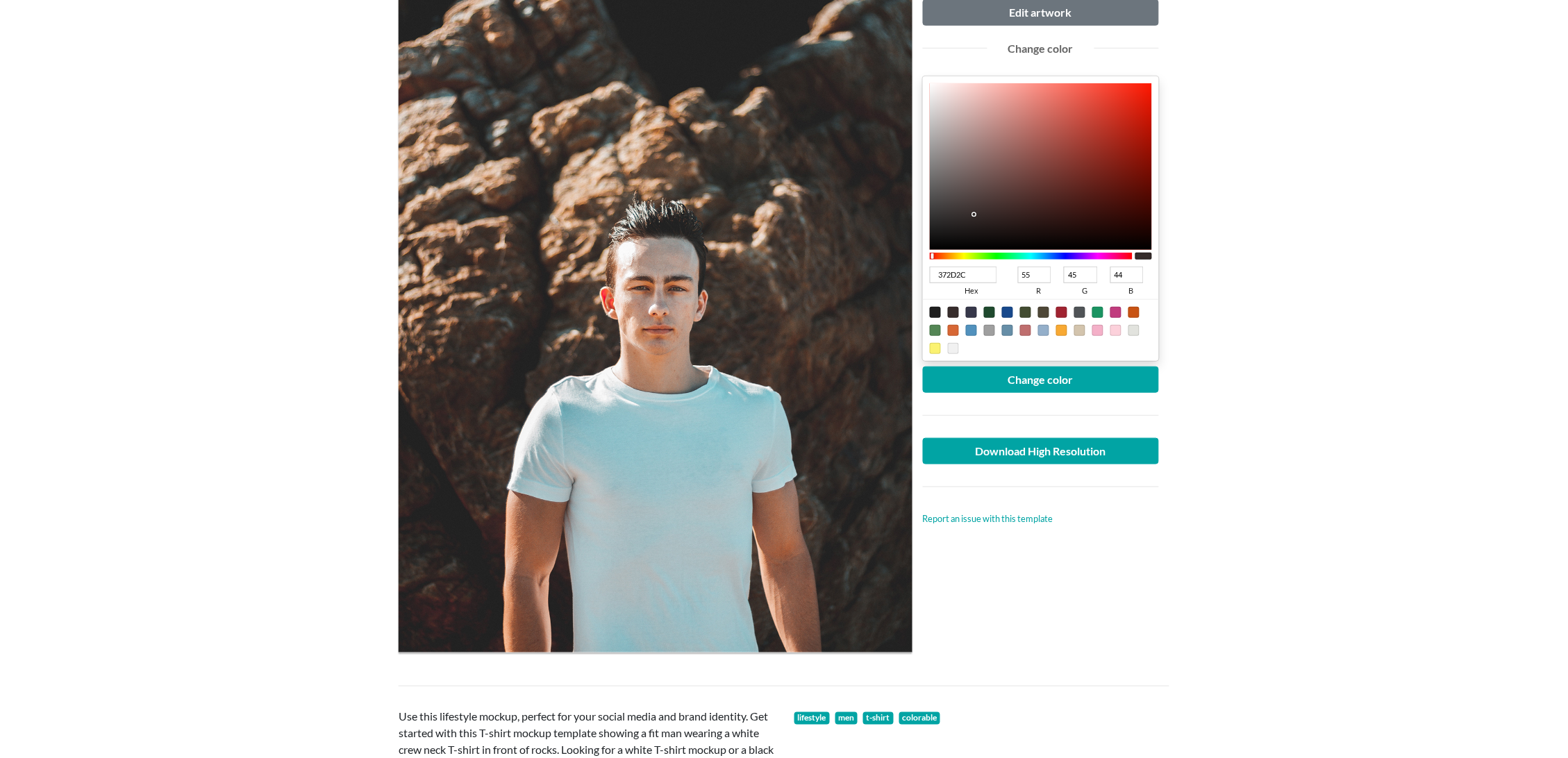
scroll to position [231, 0]
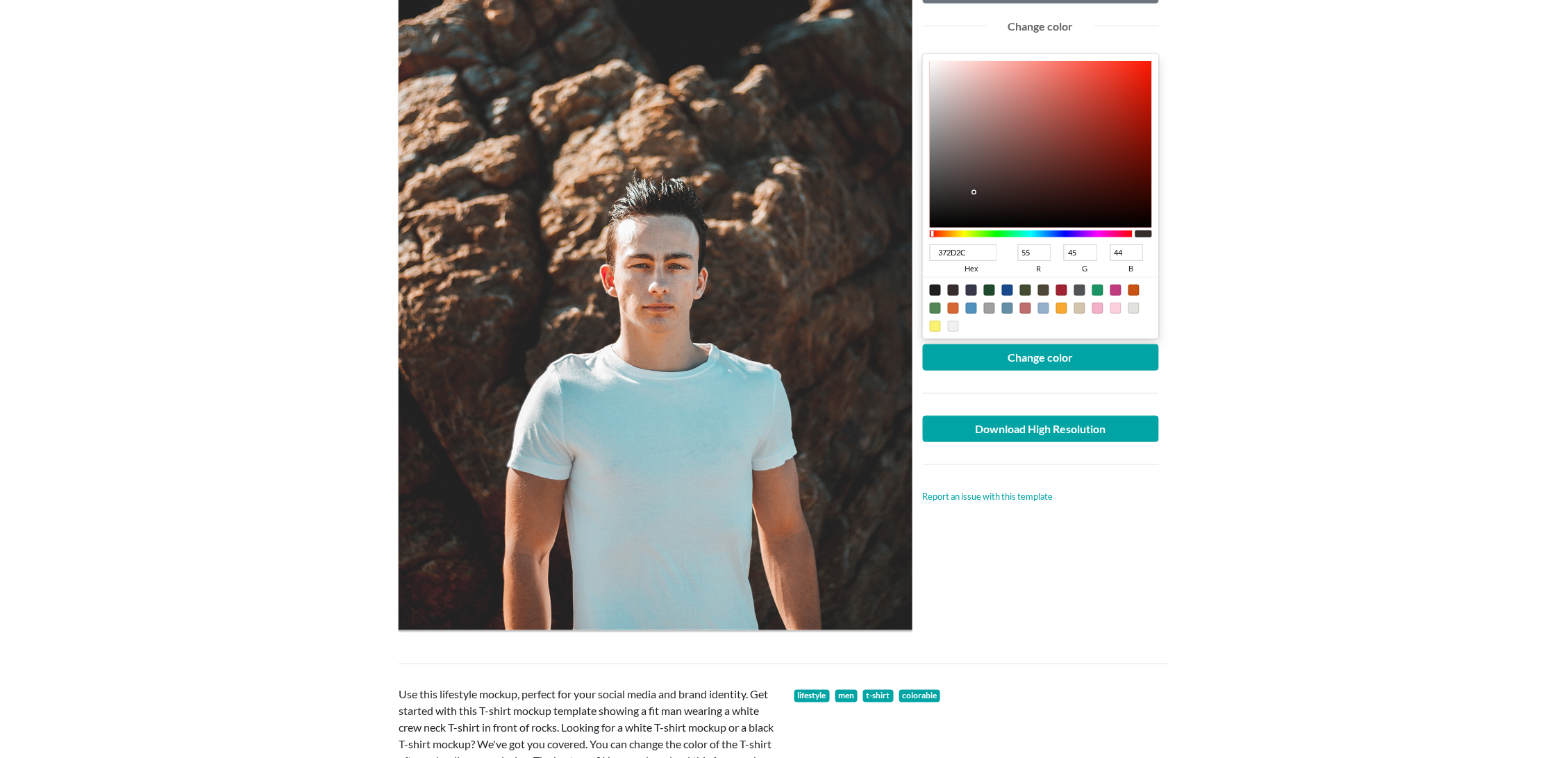
click at [671, 439] on div at bounding box center [655, 287] width 514 height 685
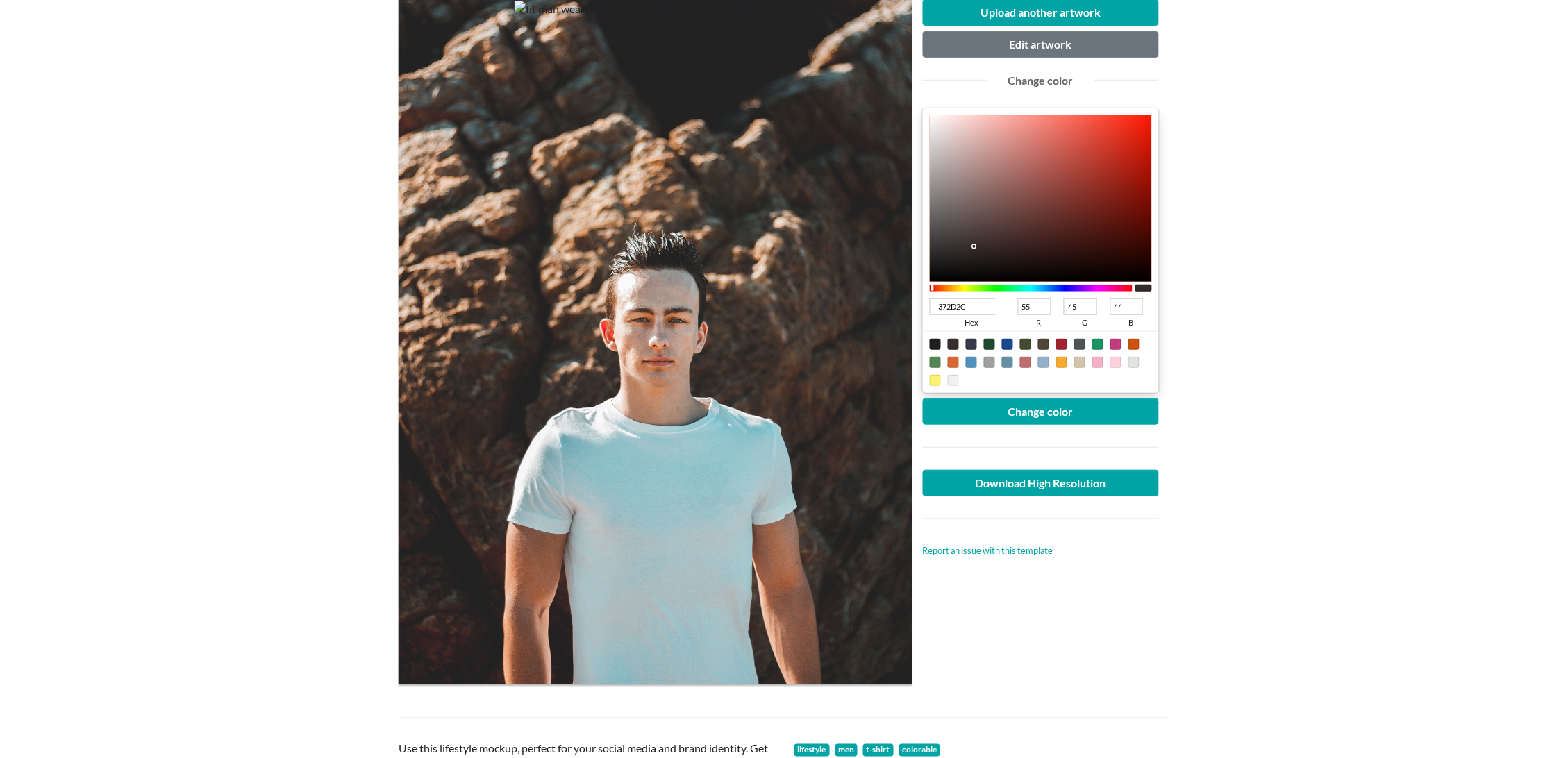
scroll to position [154, 0]
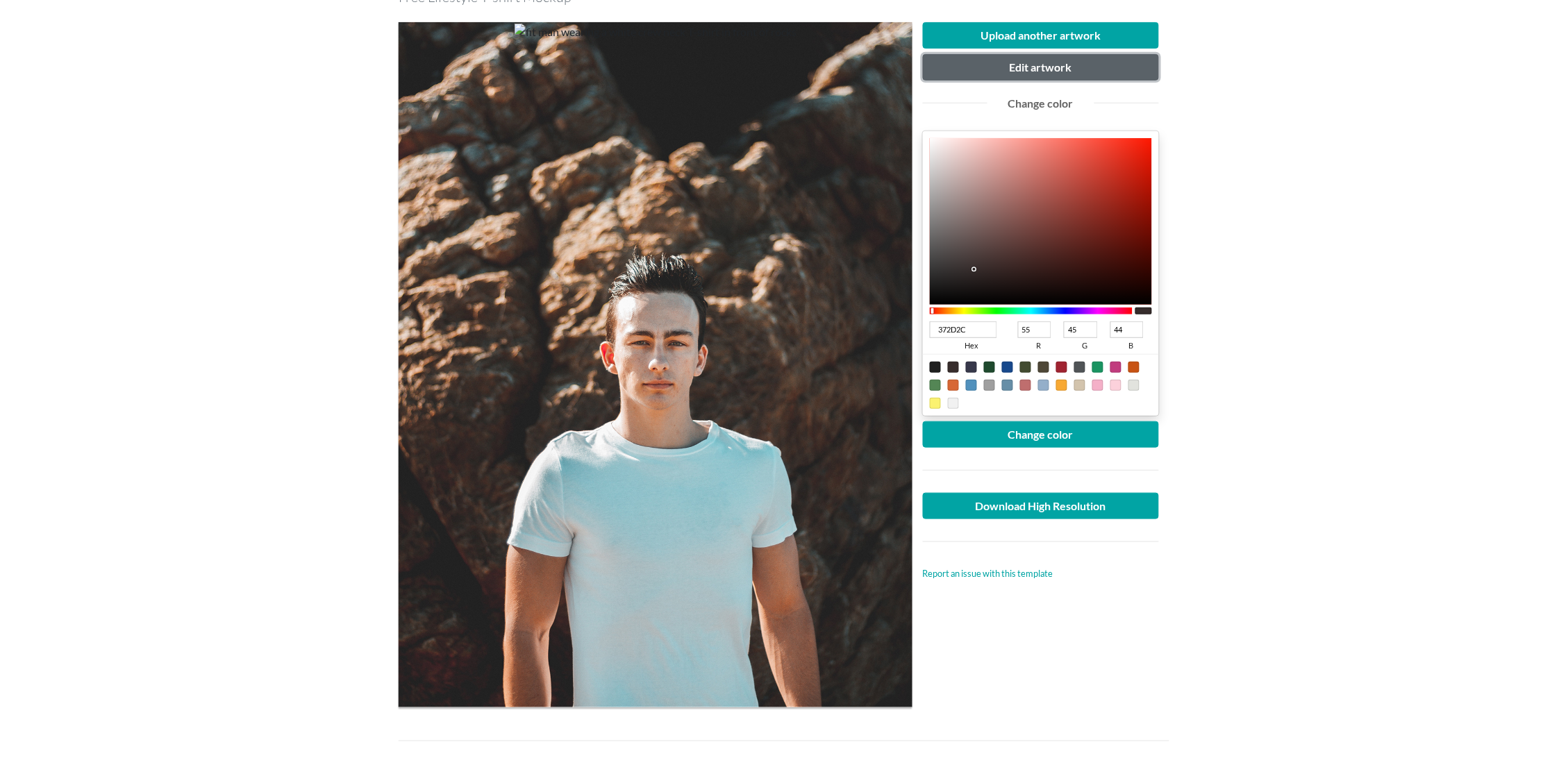
click at [1051, 70] on button "Edit artwork" at bounding box center [1040, 68] width 236 height 27
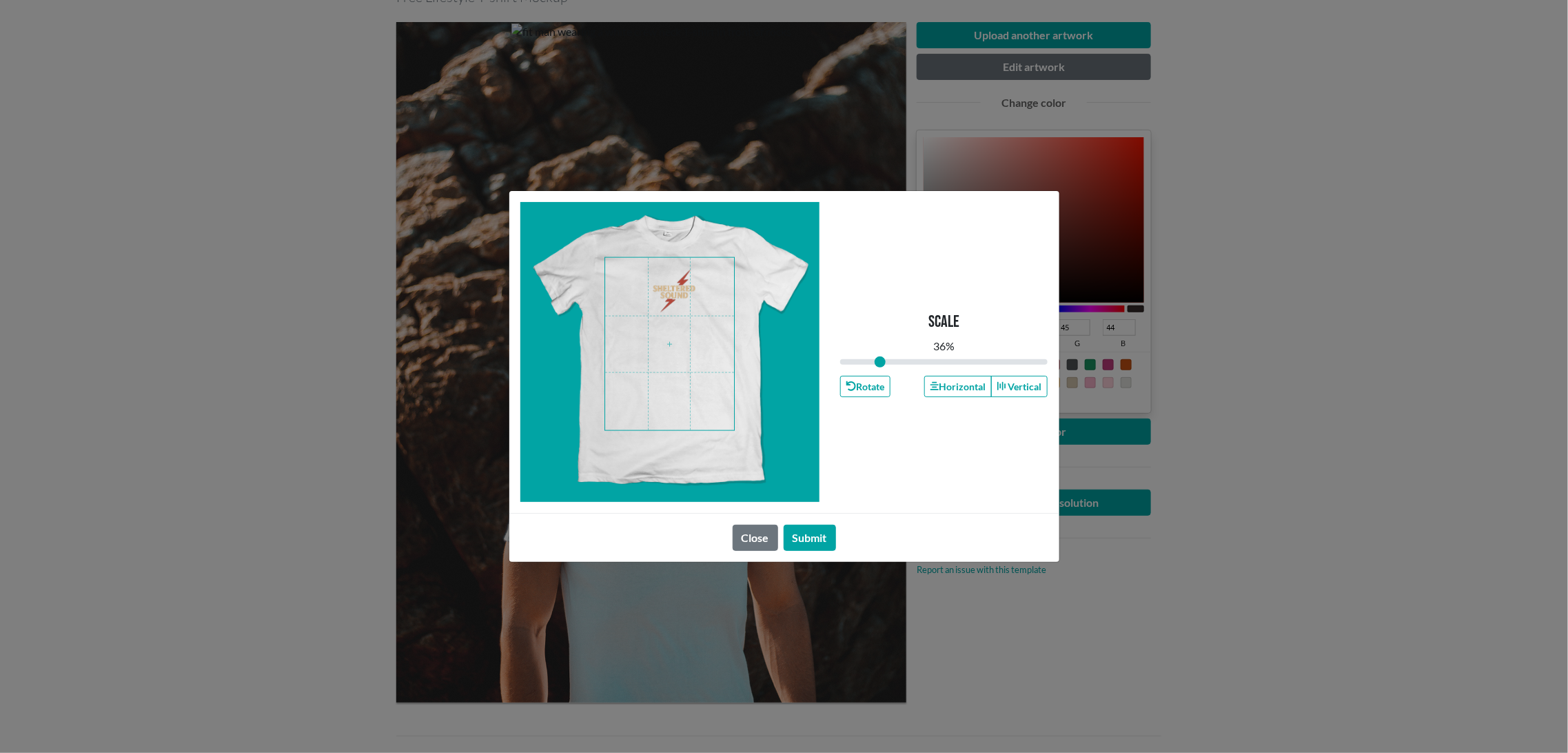
click at [670, 297] on span at bounding box center [669, 344] width 129 height 172
click at [812, 532] on button "Submit" at bounding box center [810, 538] width 52 height 27
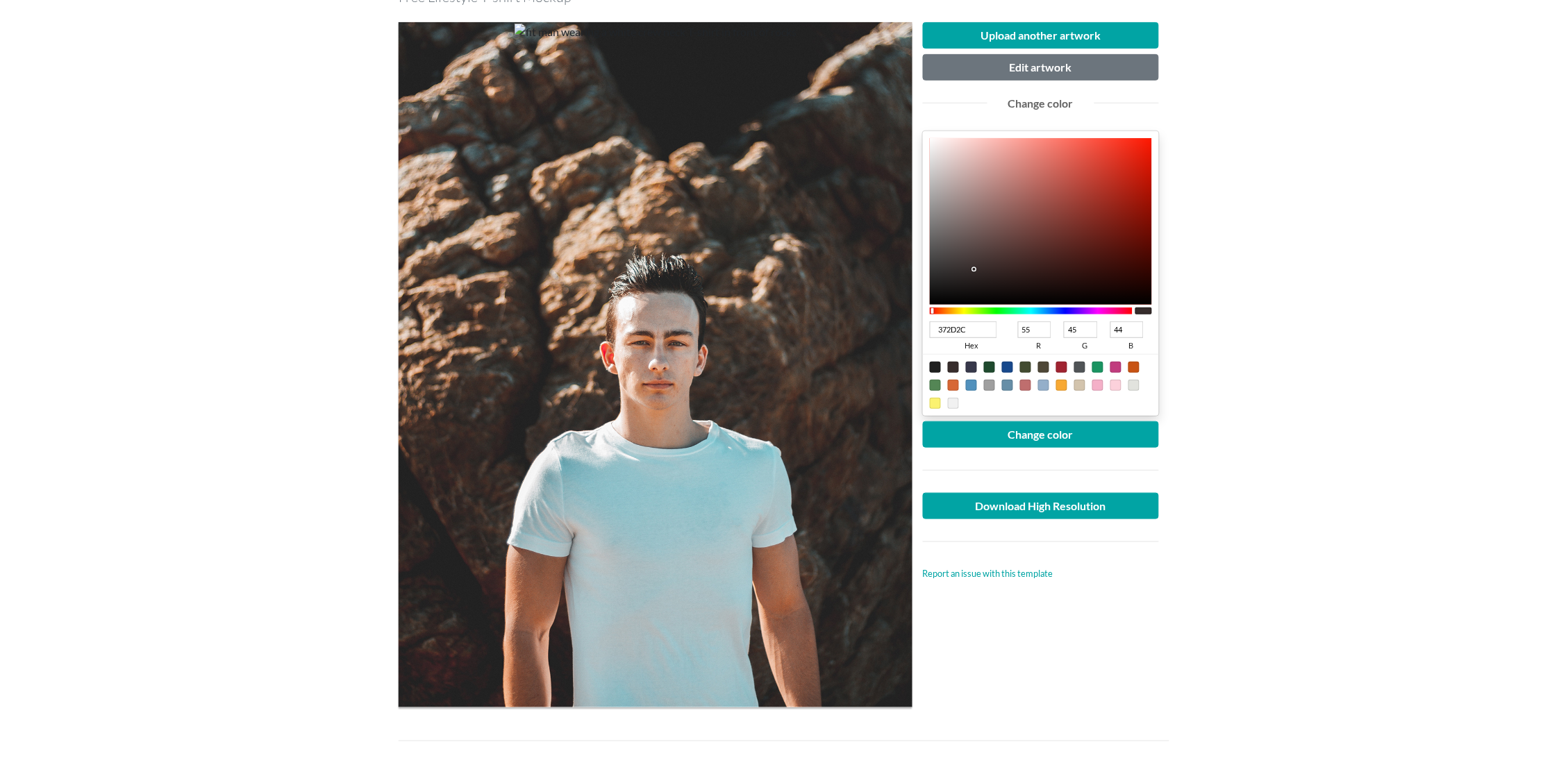
click at [1028, 52] on div "Upload another artwork Edit artwork Change color 372D2C hex 55 r 45 g 44 b 100 …" at bounding box center [1040, 301] width 236 height 559
click at [1029, 52] on div "Upload another artwork Edit artwork Change color 372D2C hex 55 r 45 g 44 b 100 …" at bounding box center [1040, 301] width 236 height 559
click at [1030, 67] on button "Edit artwork" at bounding box center [1040, 68] width 236 height 27
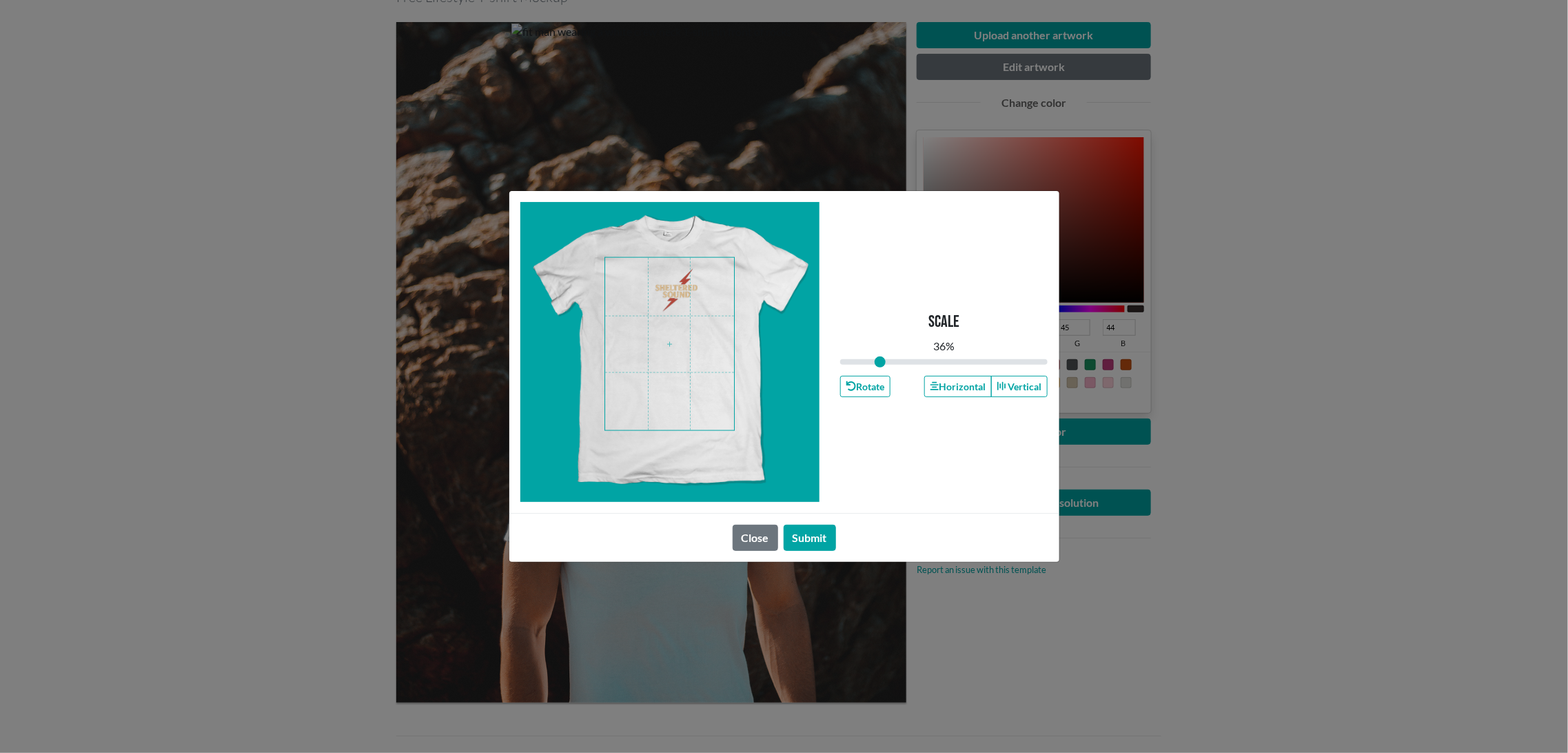
click at [673, 296] on span at bounding box center [669, 344] width 129 height 172
click at [828, 543] on button "Submit" at bounding box center [810, 538] width 52 height 27
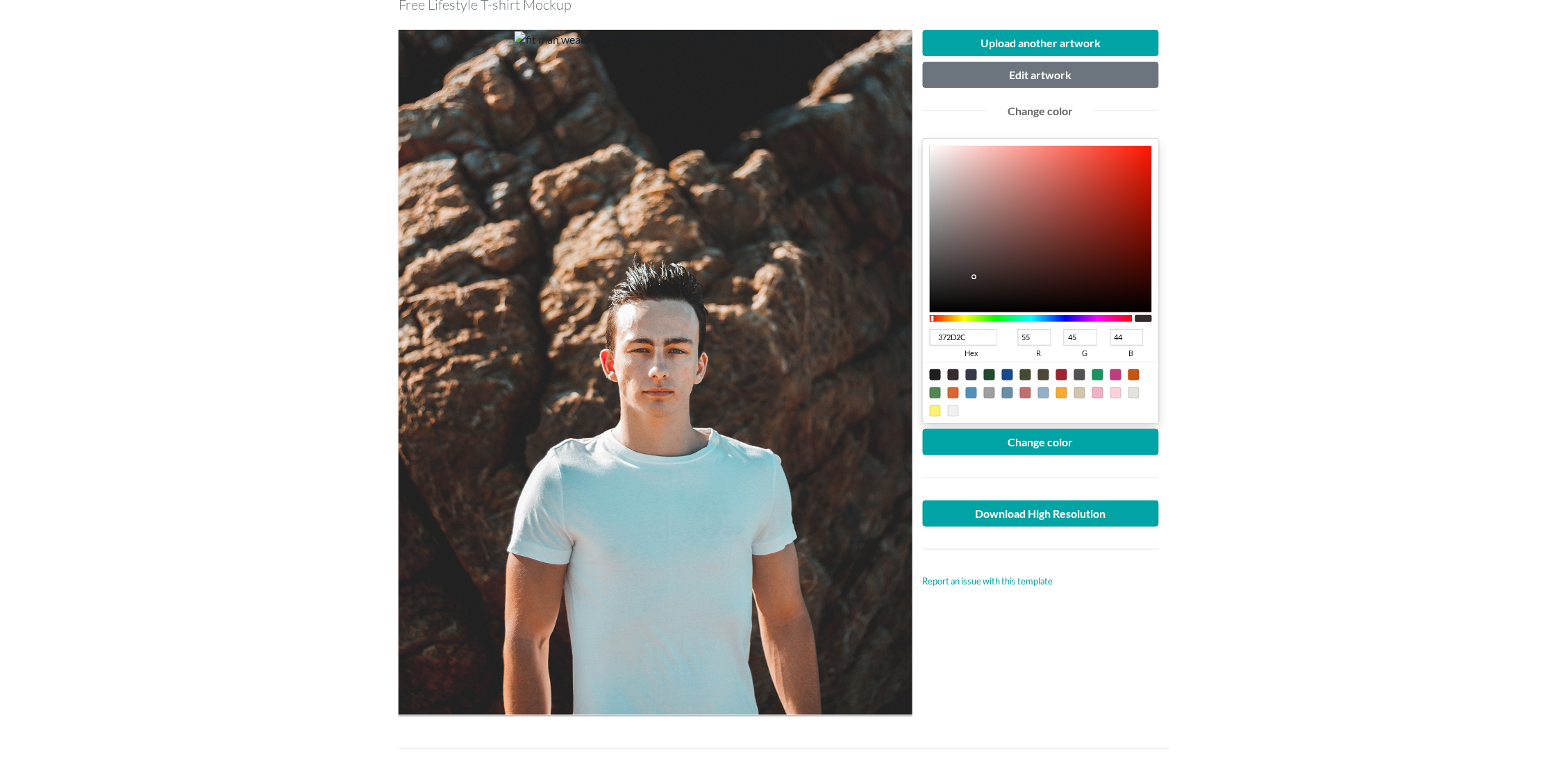
scroll to position [0, 0]
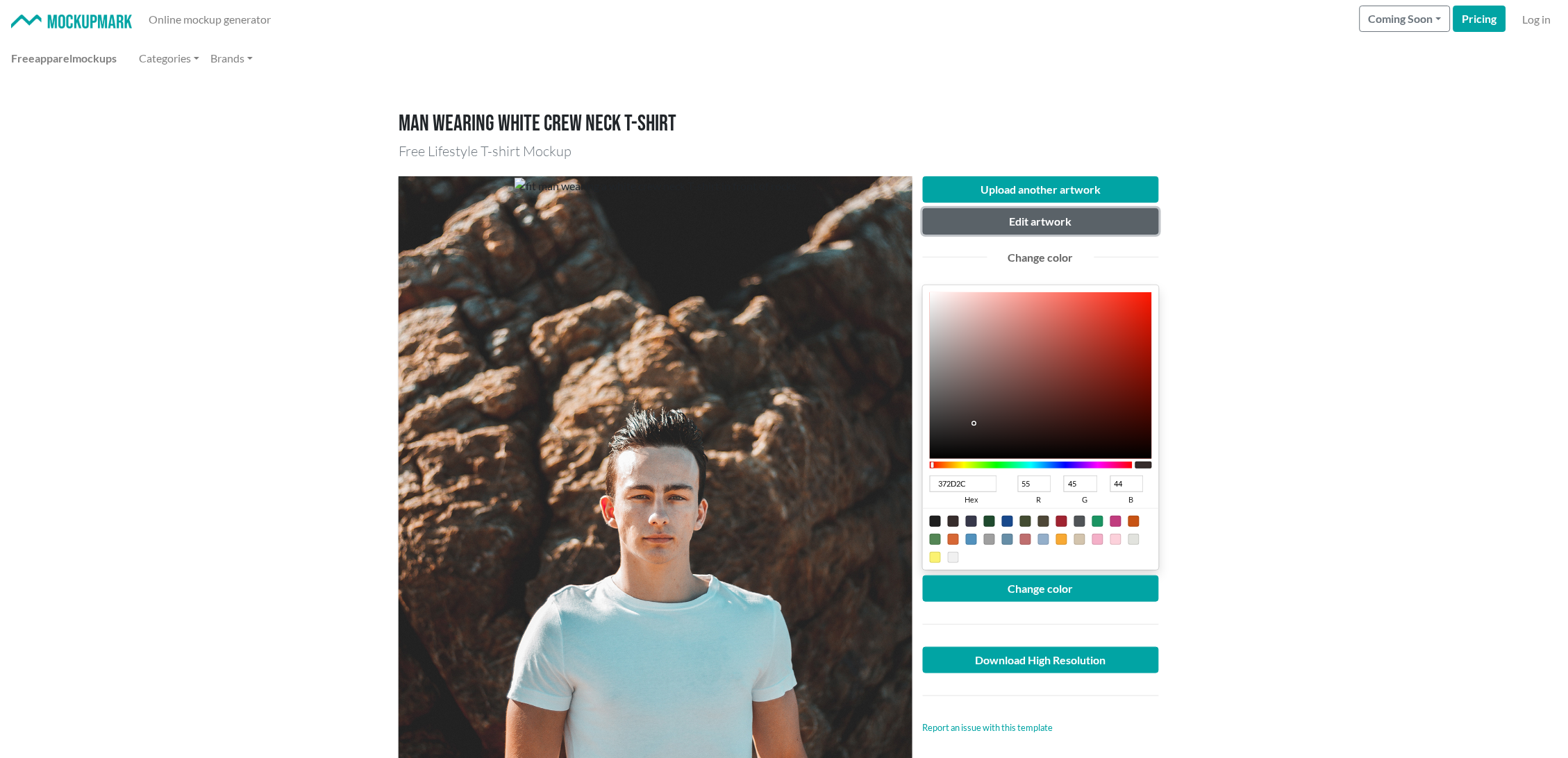
click at [1015, 219] on button "Edit artwork" at bounding box center [1040, 221] width 236 height 27
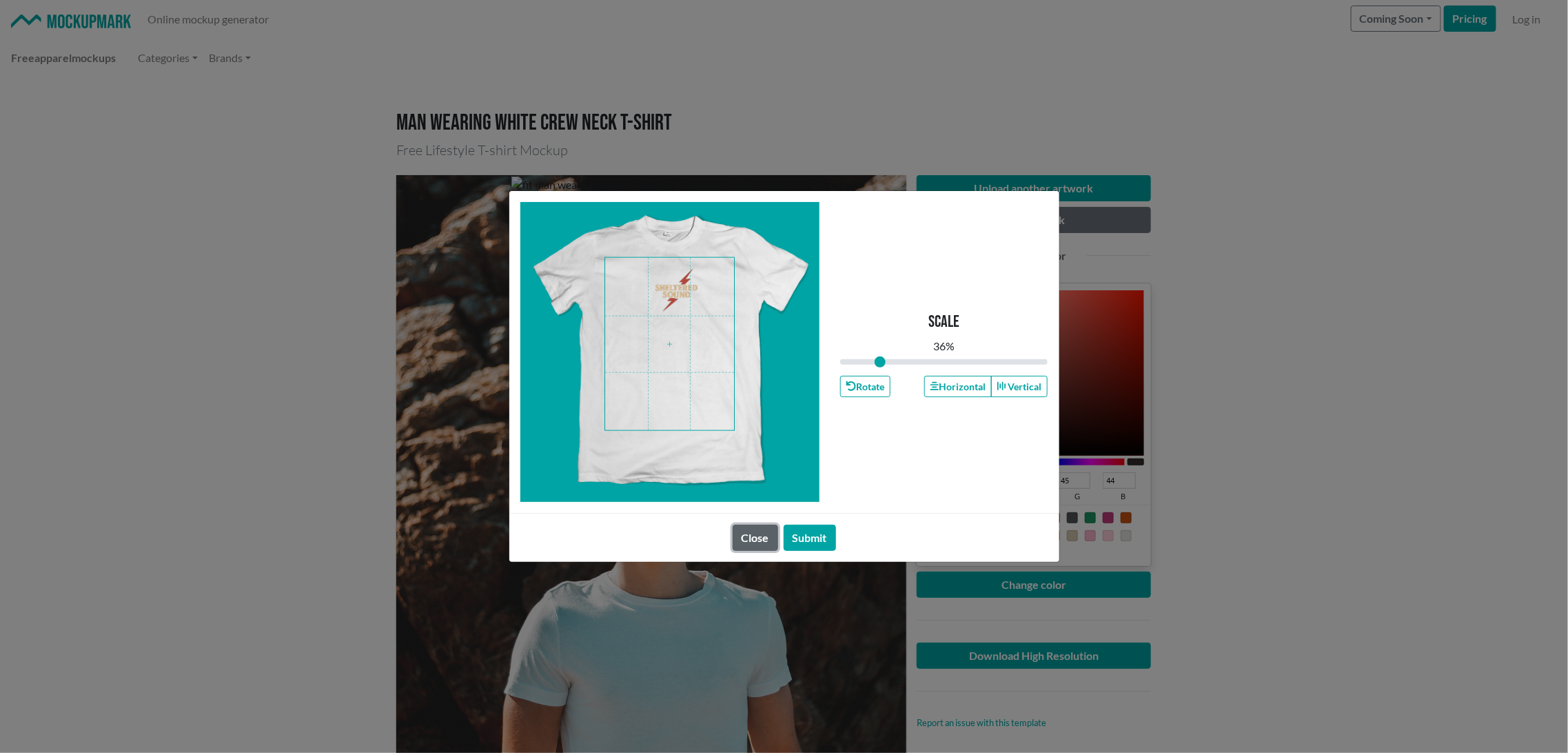
click at [749, 534] on button "Close" at bounding box center [756, 538] width 45 height 27
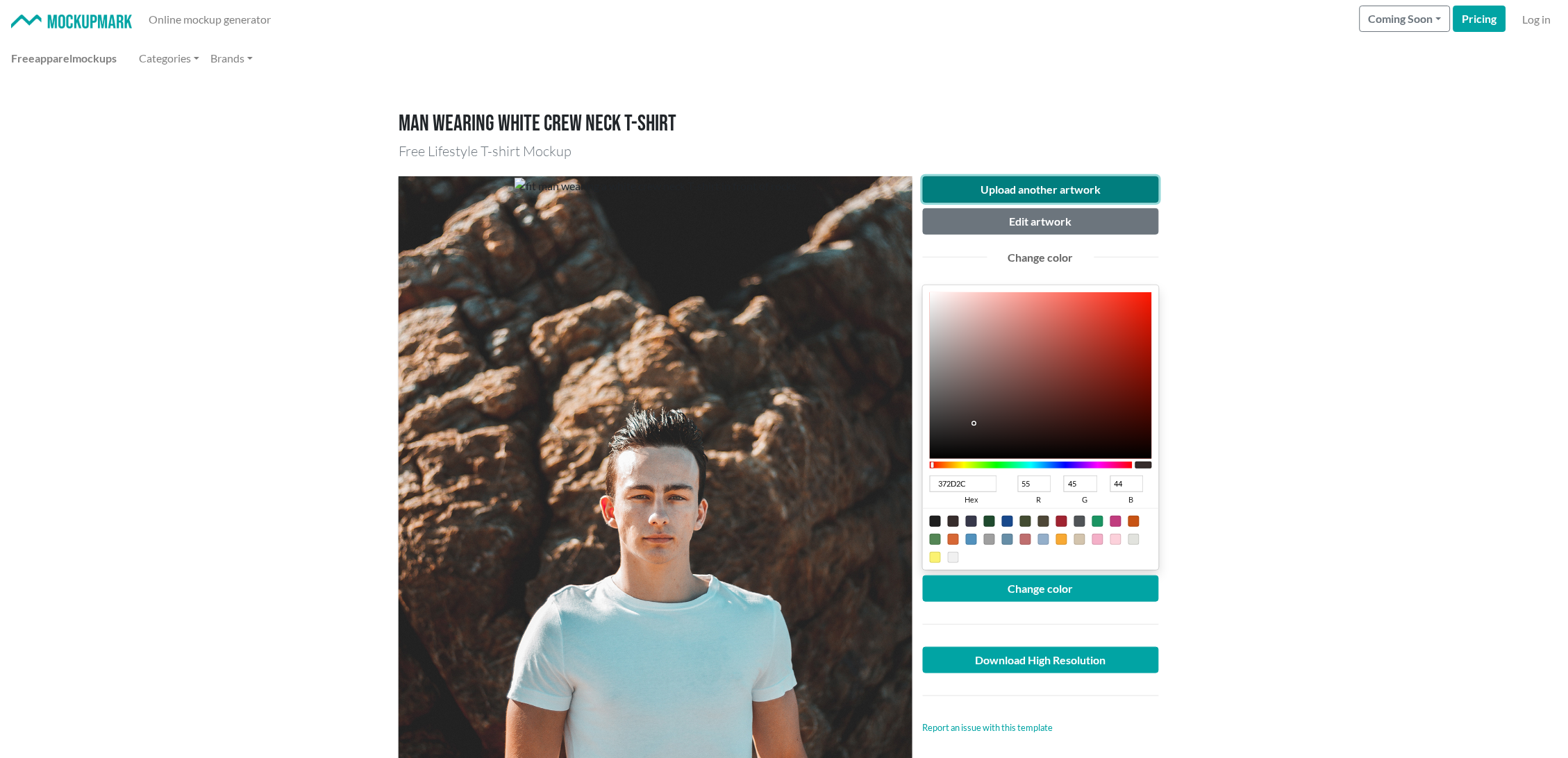
click at [1052, 190] on button "Upload another artwork" at bounding box center [1040, 190] width 236 height 27
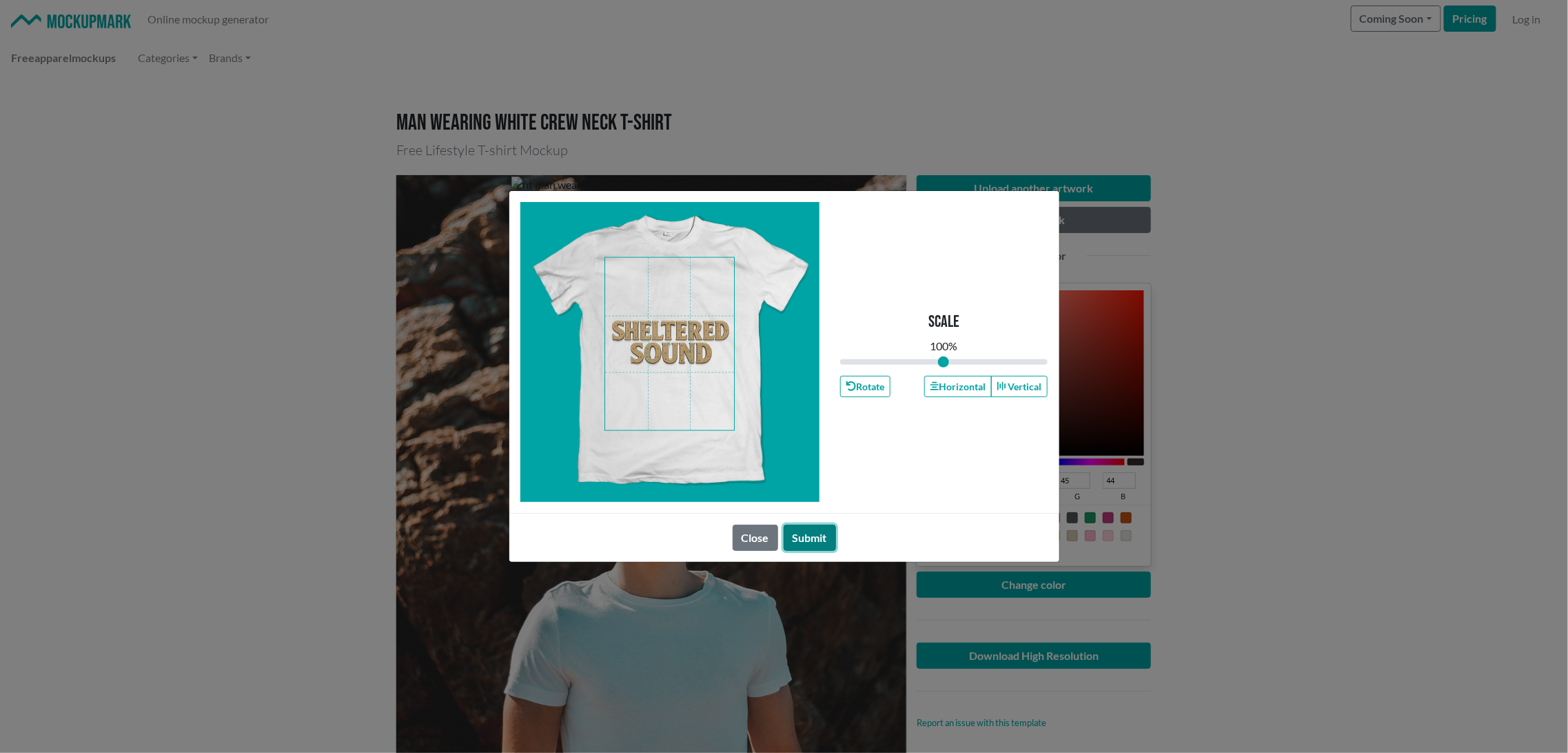
click at [812, 540] on button "Submit" at bounding box center [810, 538] width 52 height 27
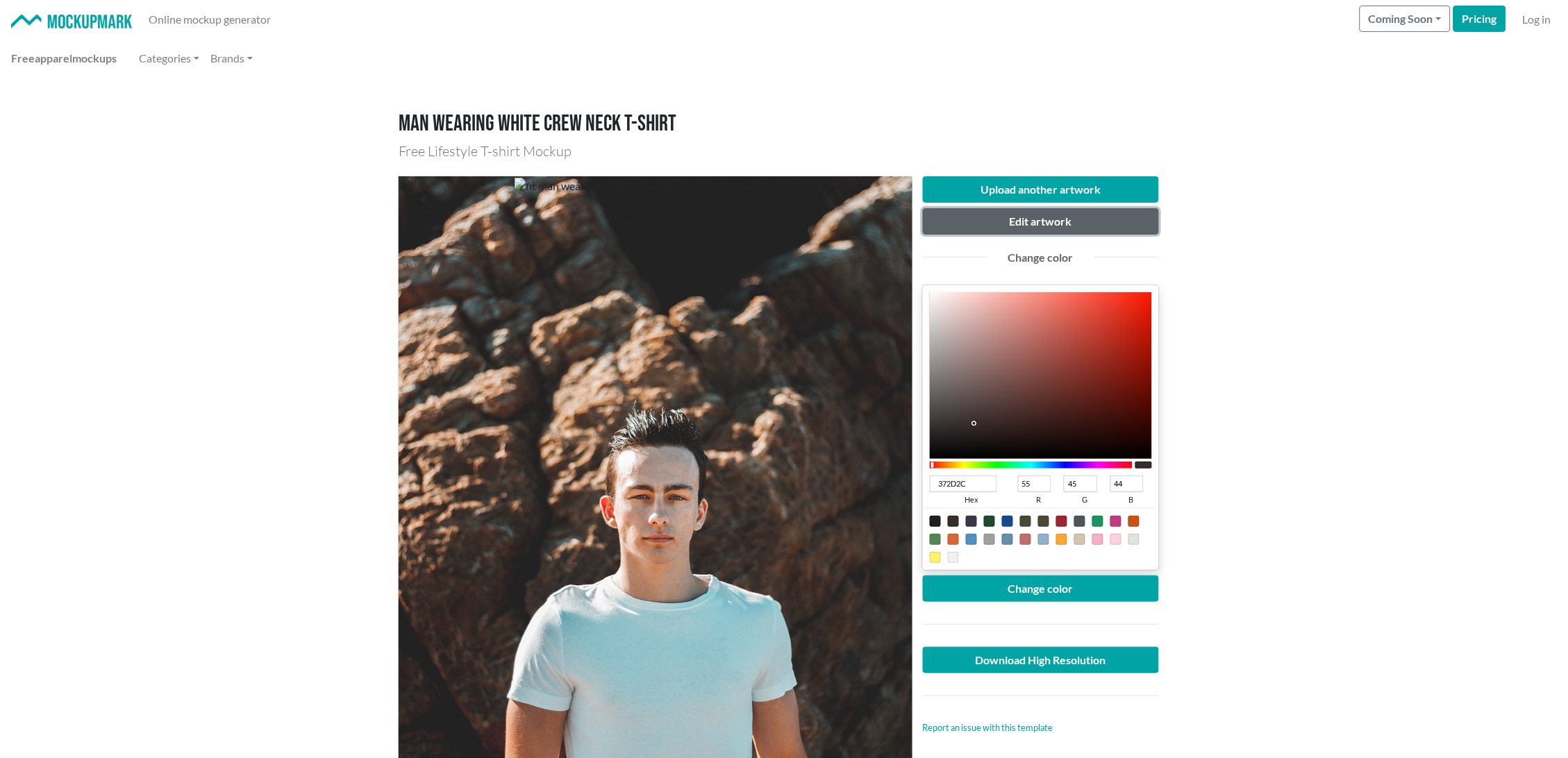
click at [1030, 220] on button "Edit artwork" at bounding box center [1040, 221] width 236 height 27
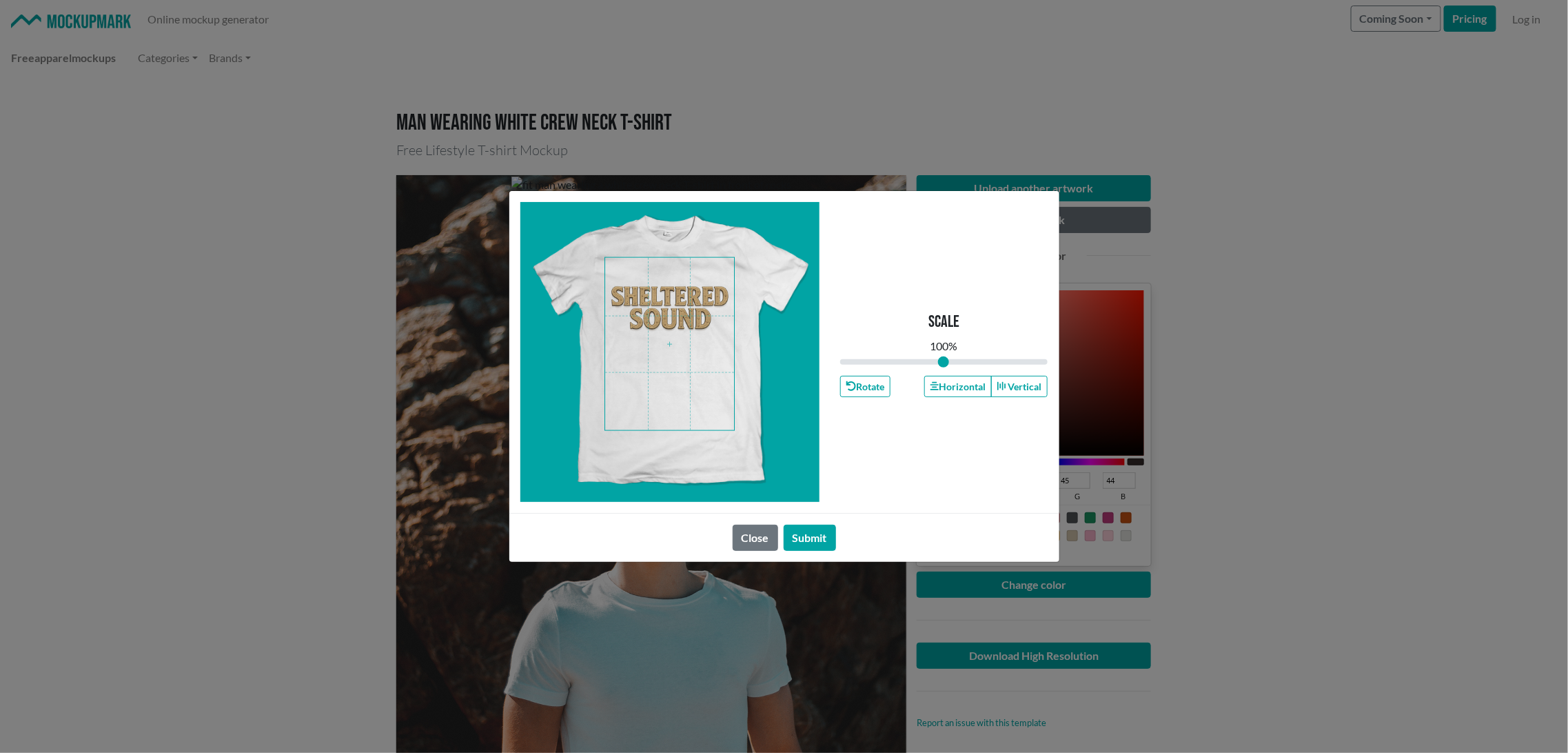
click at [663, 307] on span at bounding box center [669, 344] width 129 height 172
drag, startPoint x: 942, startPoint y: 364, endPoint x: 935, endPoint y: 364, distance: 7.0
type input "0.91"
click at [935, 364] on input "range" at bounding box center [944, 362] width 208 height 15
click at [665, 313] on span at bounding box center [669, 344] width 129 height 172
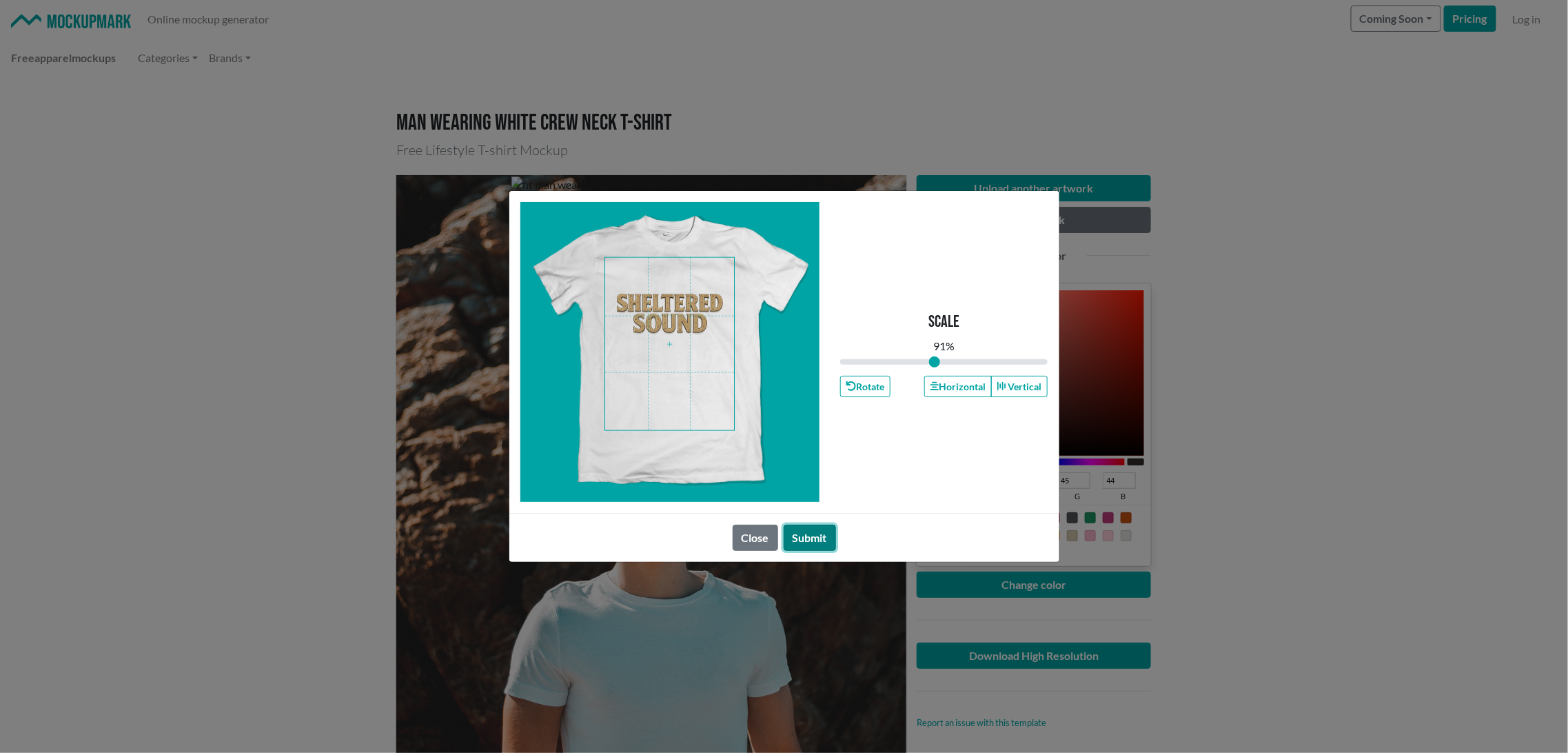
click at [818, 529] on button "Submit" at bounding box center [810, 538] width 52 height 27
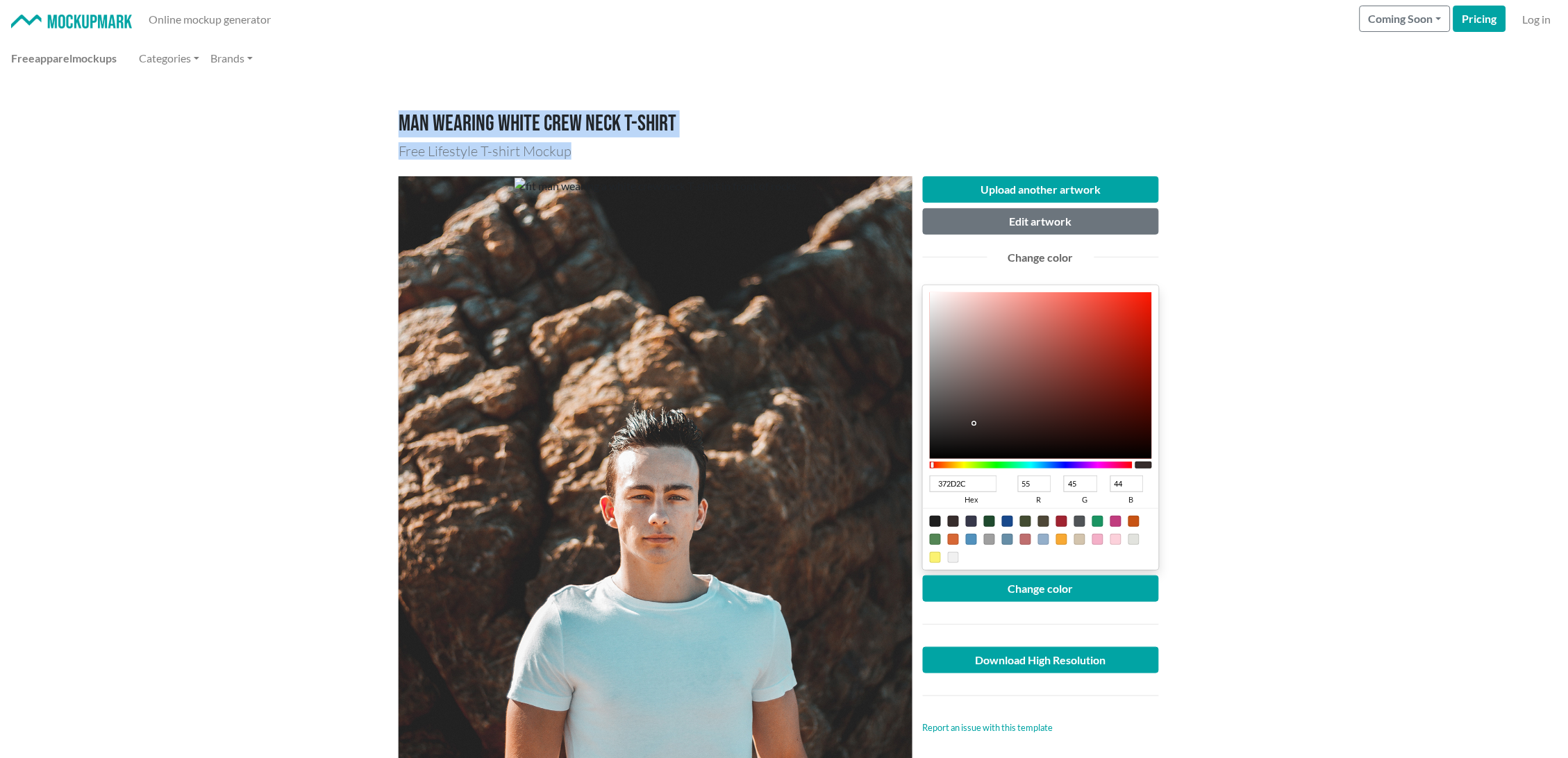
drag, startPoint x: 389, startPoint y: 121, endPoint x: 627, endPoint y: 152, distance: 240.0
click at [627, 152] on div "Man wearing white crew neck T-shirt Free Lifestyle T-shirt Mockup Upload anothe…" at bounding box center [784, 755] width 792 height 1290
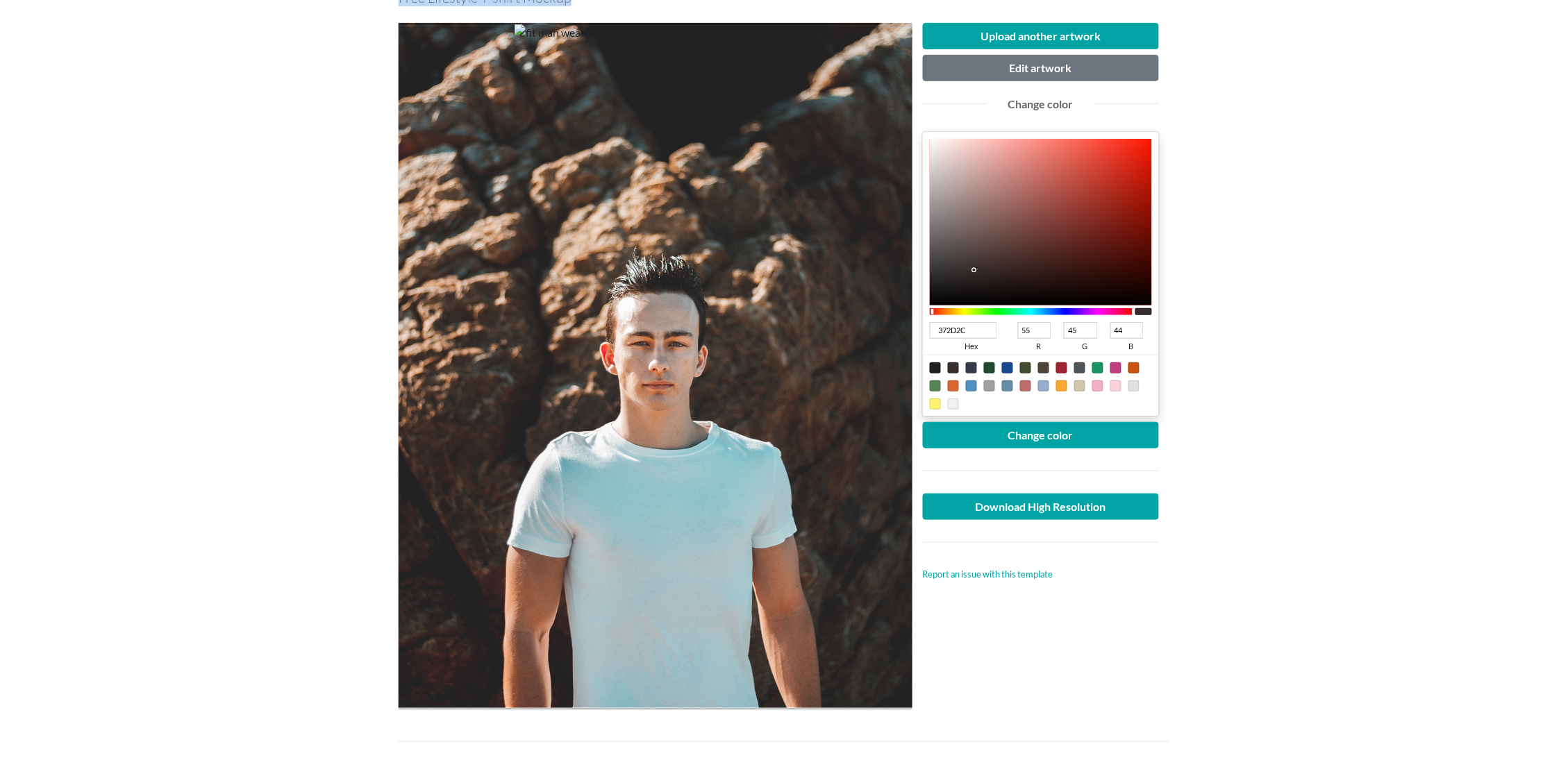
scroll to position [154, 0]
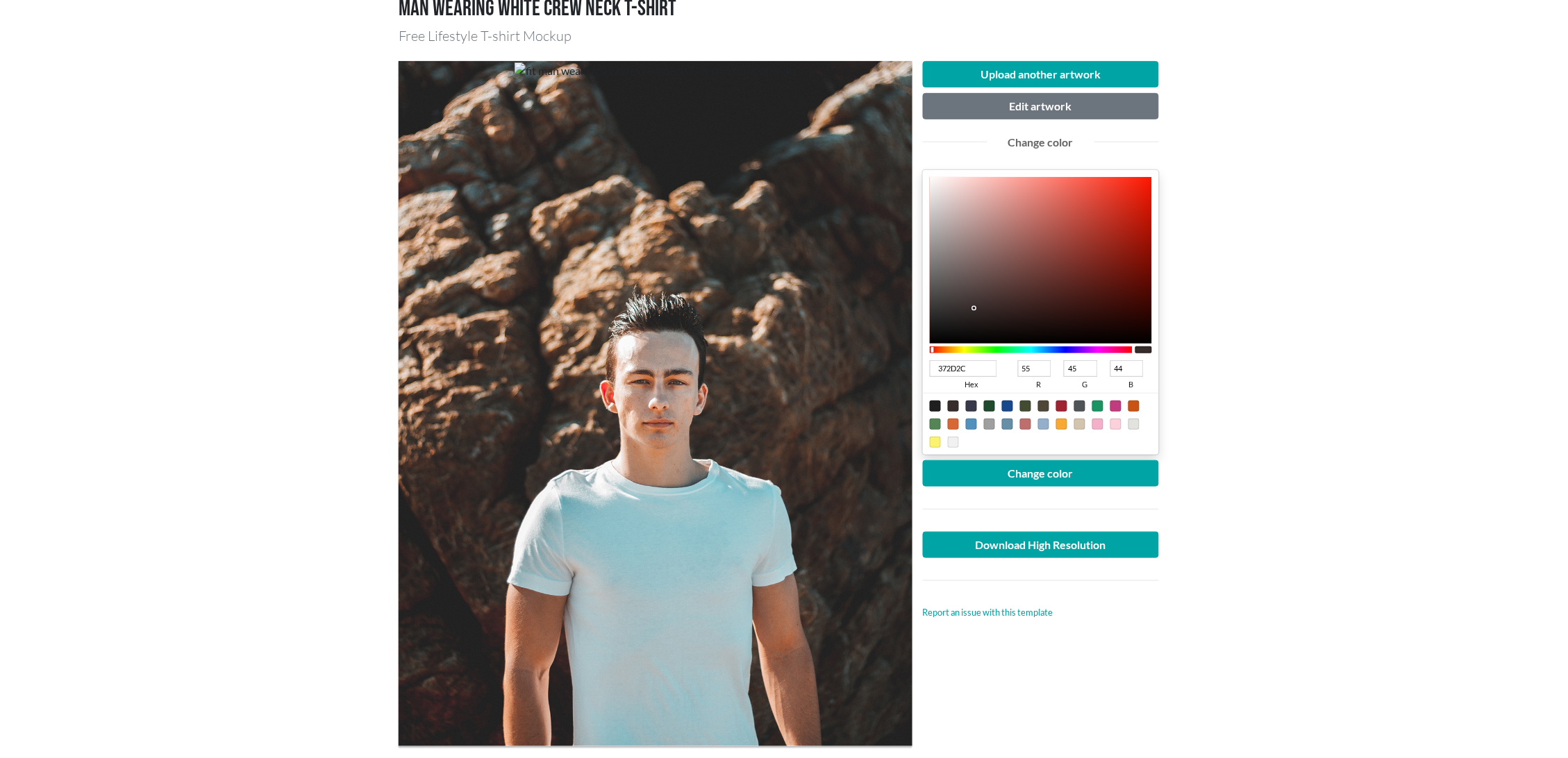
drag, startPoint x: 279, startPoint y: 476, endPoint x: 275, endPoint y: 446, distance: 30.3
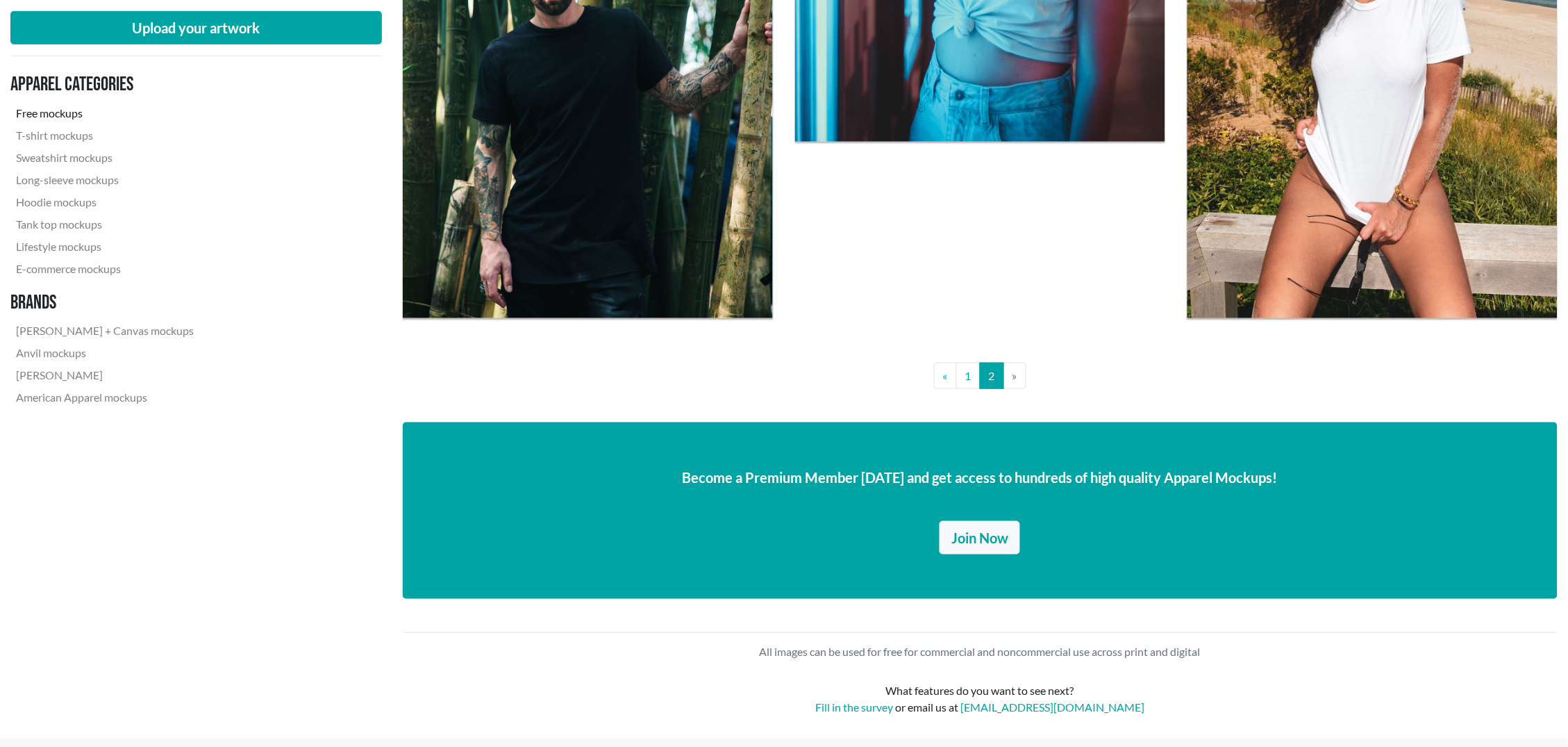
scroll to position [2005, 0]
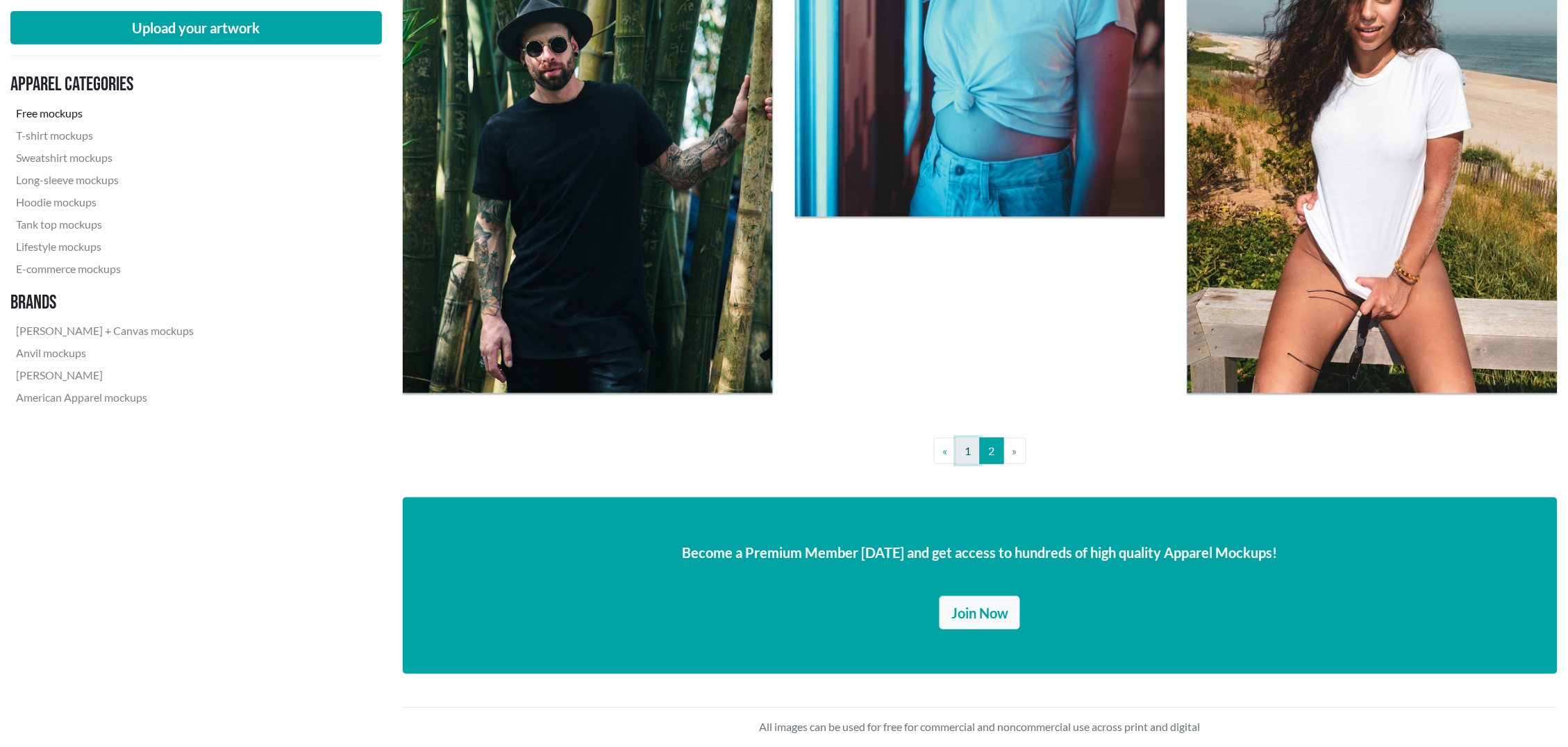
click at [973, 448] on link "1" at bounding box center [967, 451] width 24 height 27
